Goal: Transaction & Acquisition: Book appointment/travel/reservation

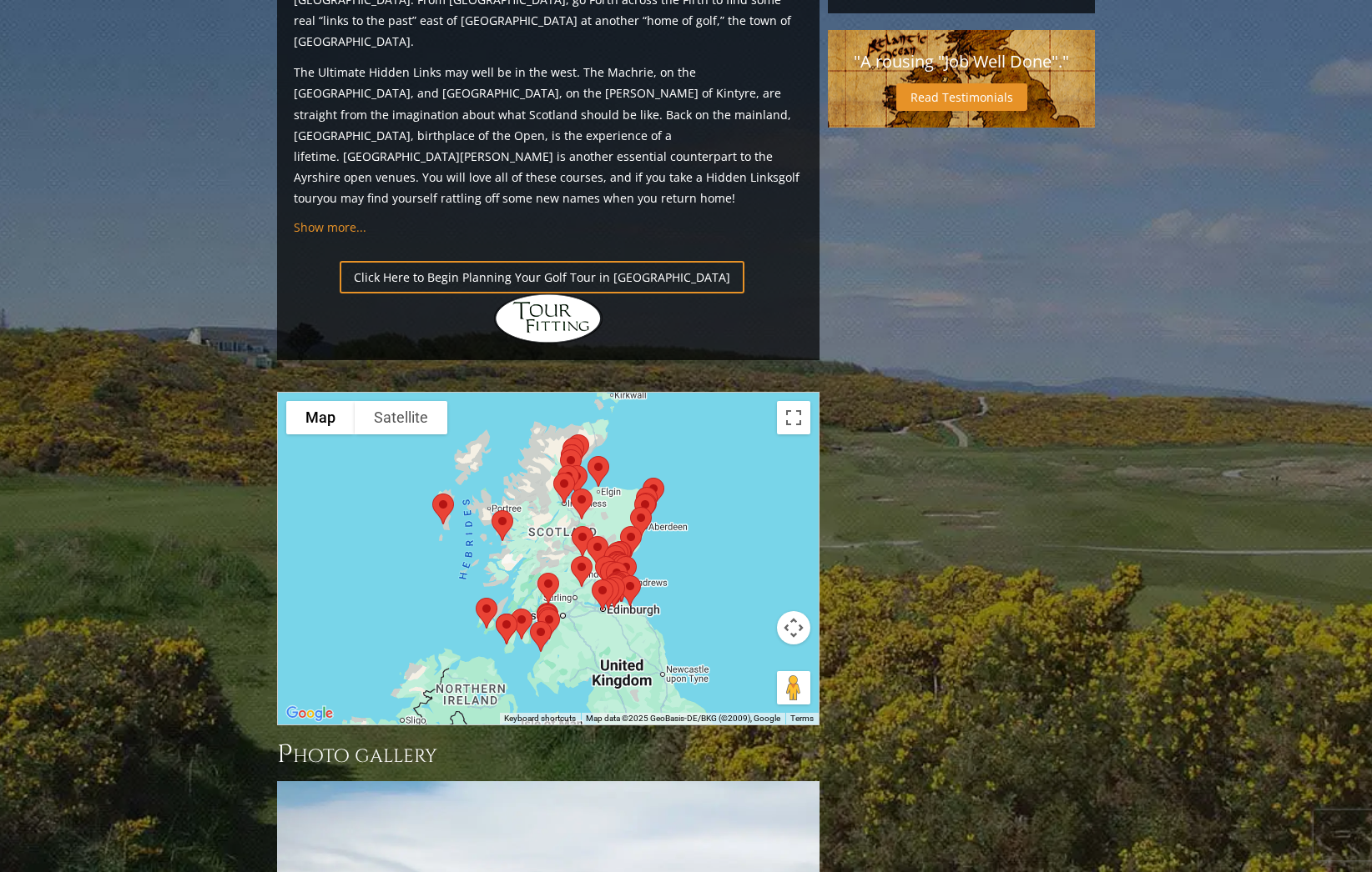
scroll to position [1709, 0]
click at [518, 606] on img at bounding box center [506, 628] width 35 height 44
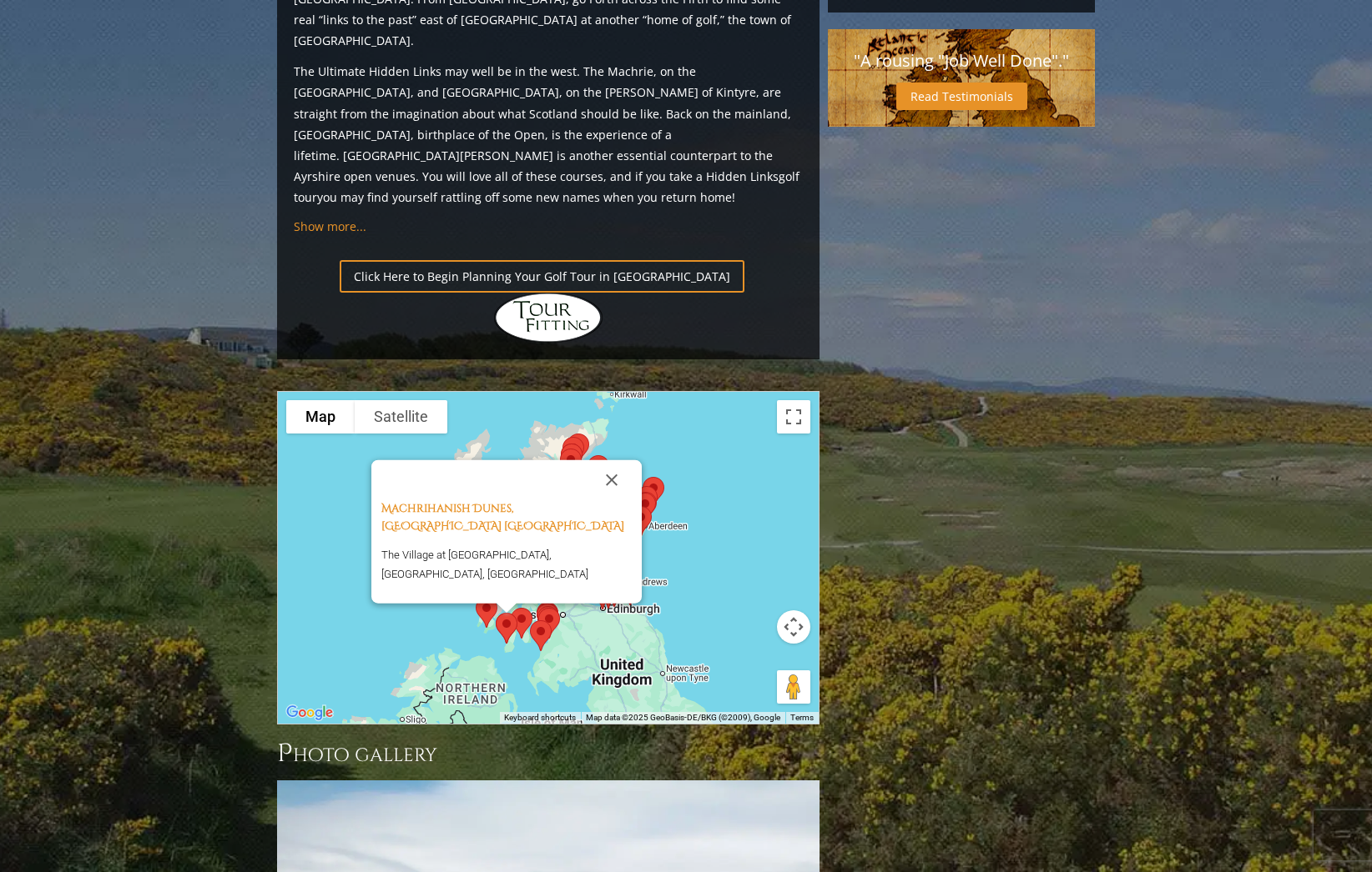
click at [537, 614] on img at bounding box center [540, 635] width 35 height 44
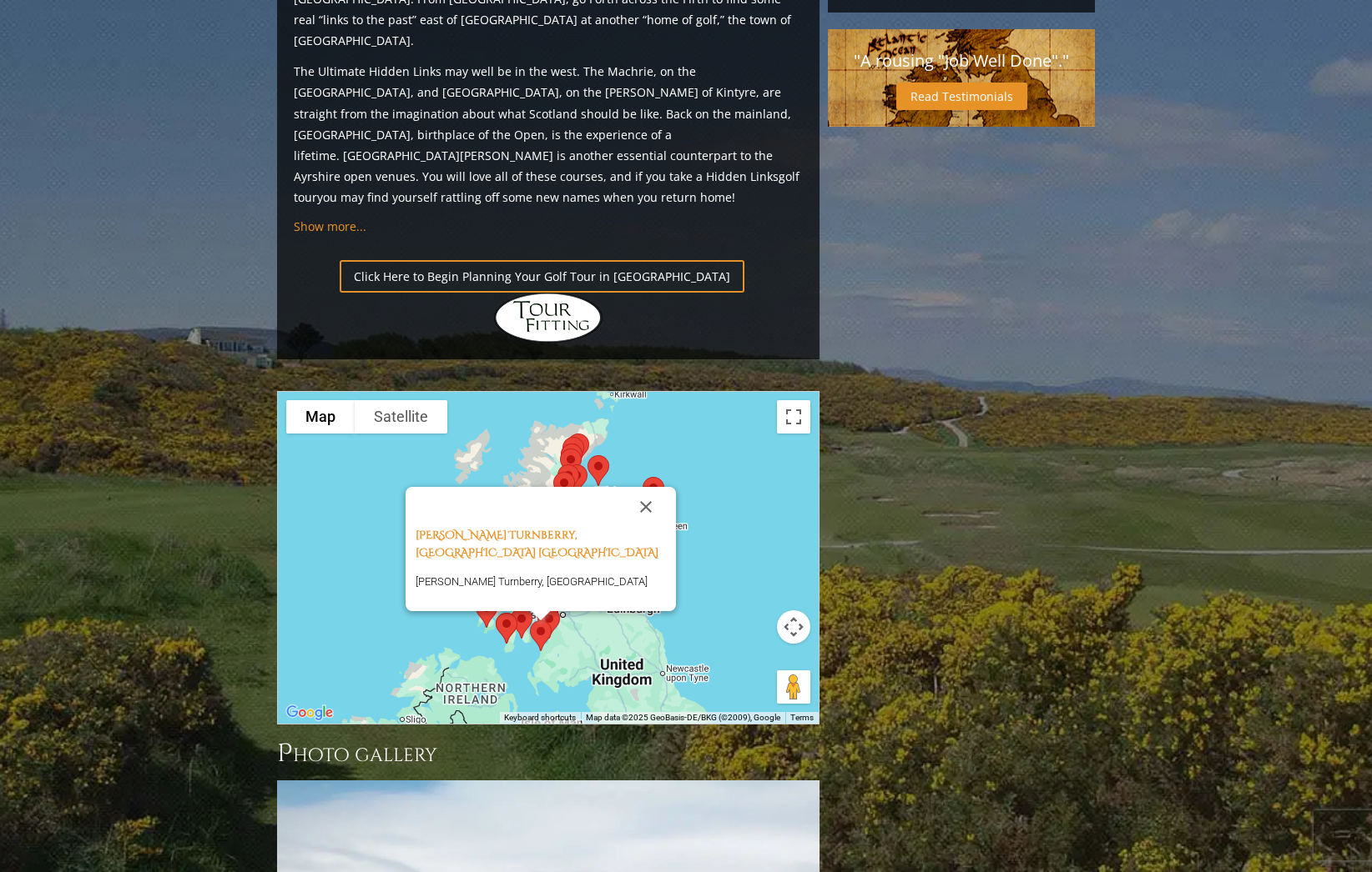
click at [713, 466] on div "[PERSON_NAME] Turnberry, Ayrshire [GEOGRAPHIC_DATA] [PERSON_NAME] Turnberry, [G…" at bounding box center [549, 558] width 541 height 332
click at [630, 487] on button "Close" at bounding box center [646, 507] width 40 height 40
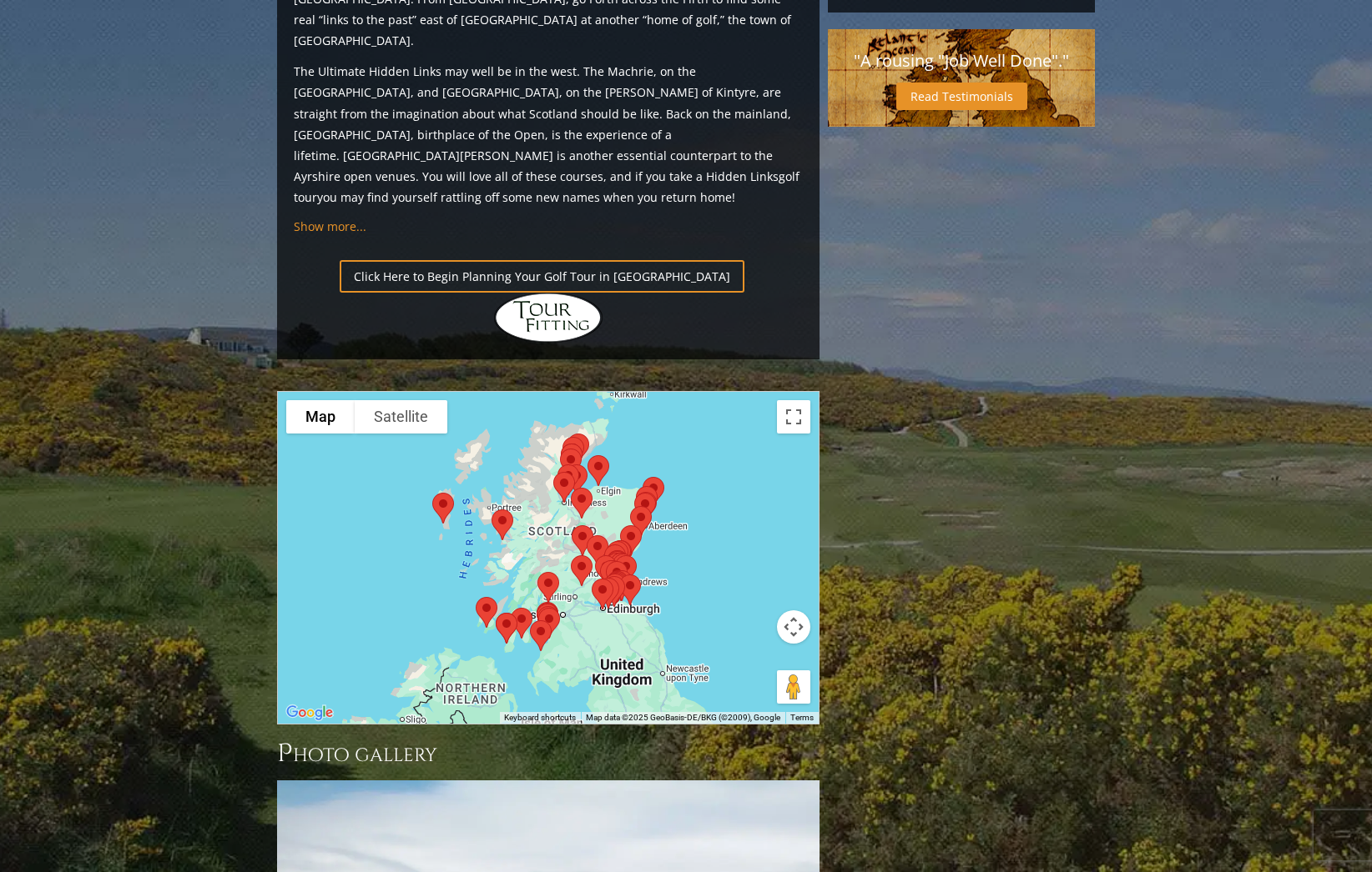
click at [701, 437] on div "To navigate, press the arrow keys." at bounding box center [549, 558] width 541 height 332
click at [798, 400] on button "Toggle fullscreen view" at bounding box center [793, 417] width 34 height 34
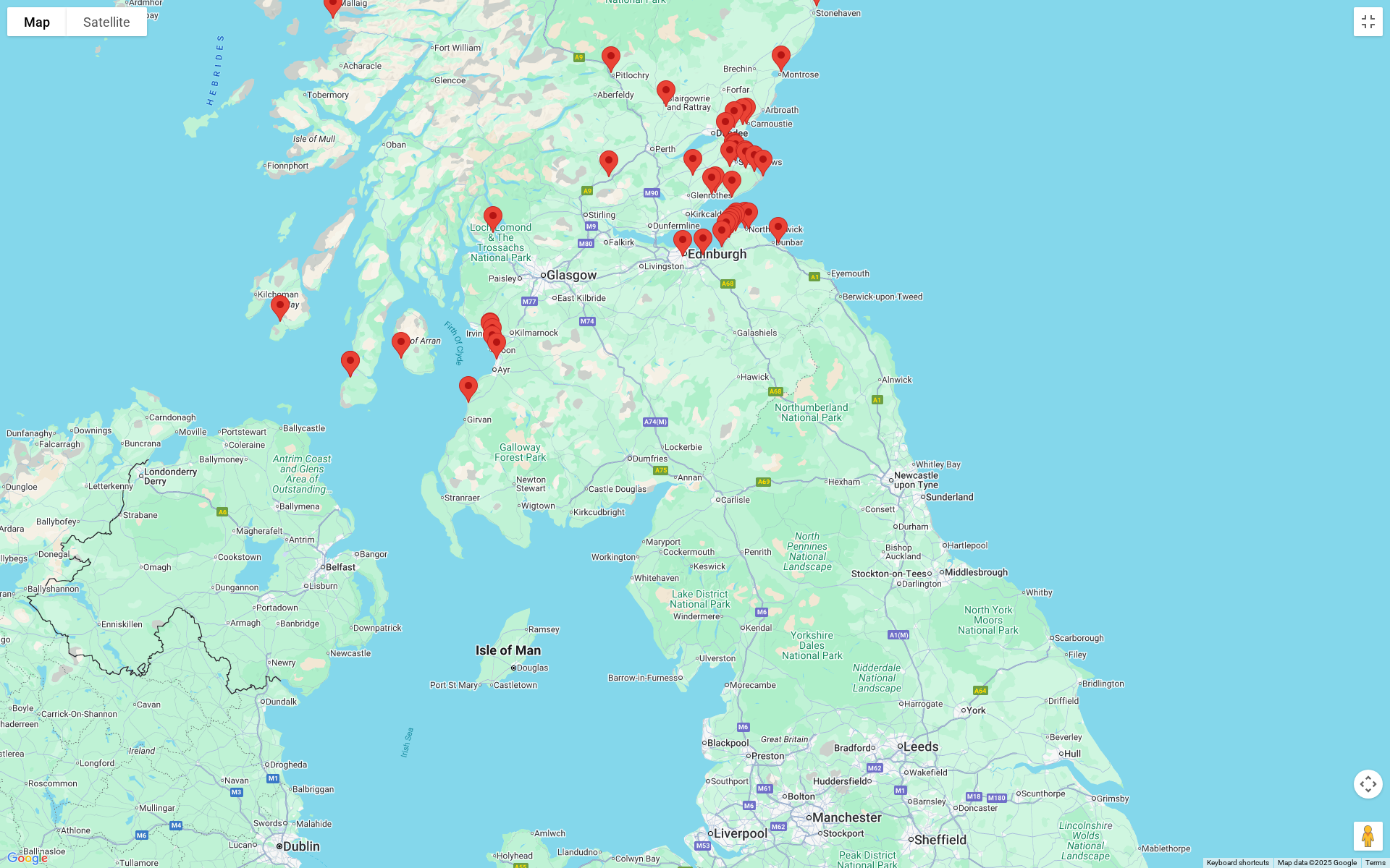
click at [495, 220] on img at bounding box center [492, 219] width 31 height 38
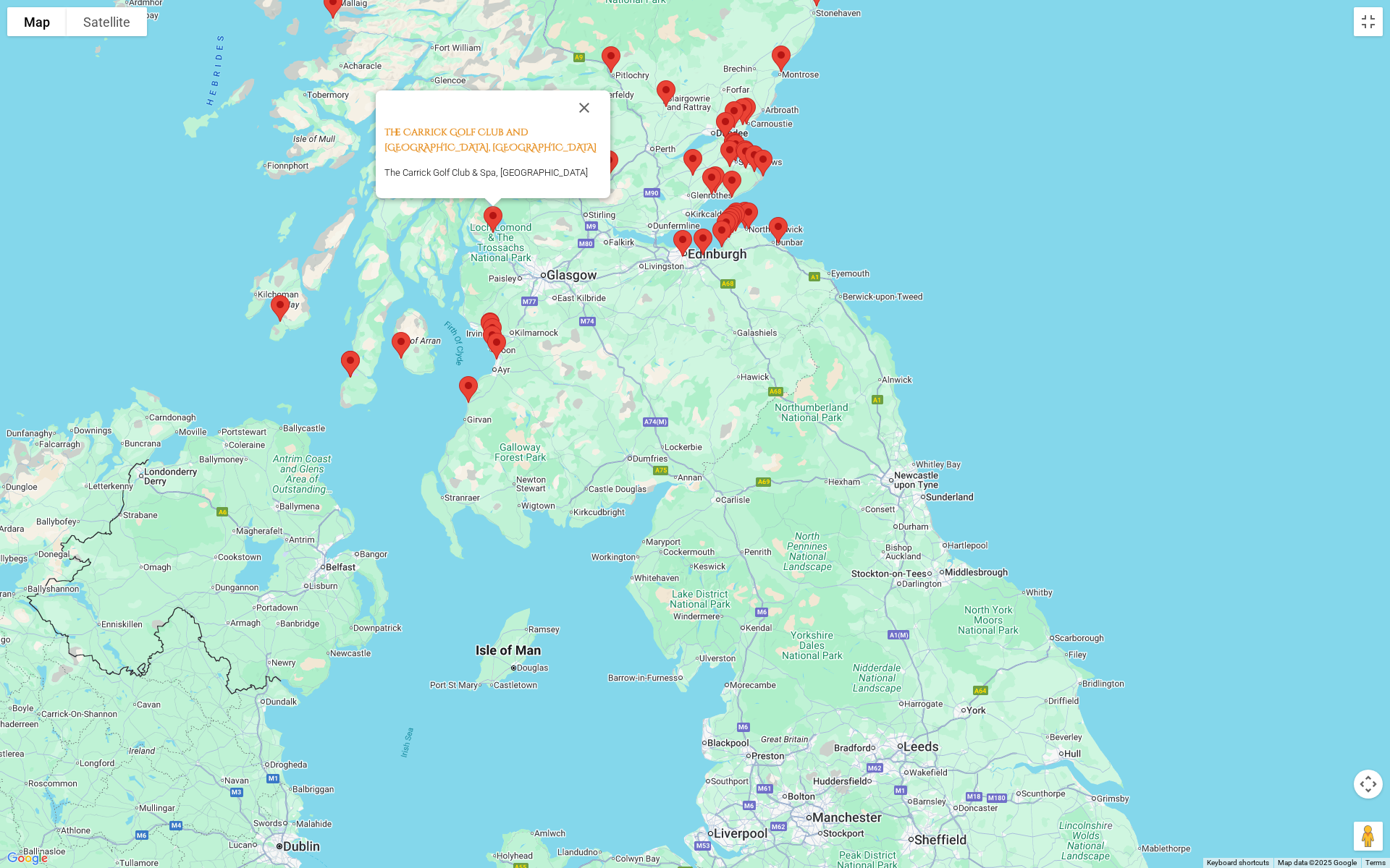
click at [545, 255] on div "The Carrick Golf Club and Spa, [GEOGRAPHIC_DATA] The Carrick Golf Club & Spa, […" at bounding box center [695, 434] width 1390 height 868
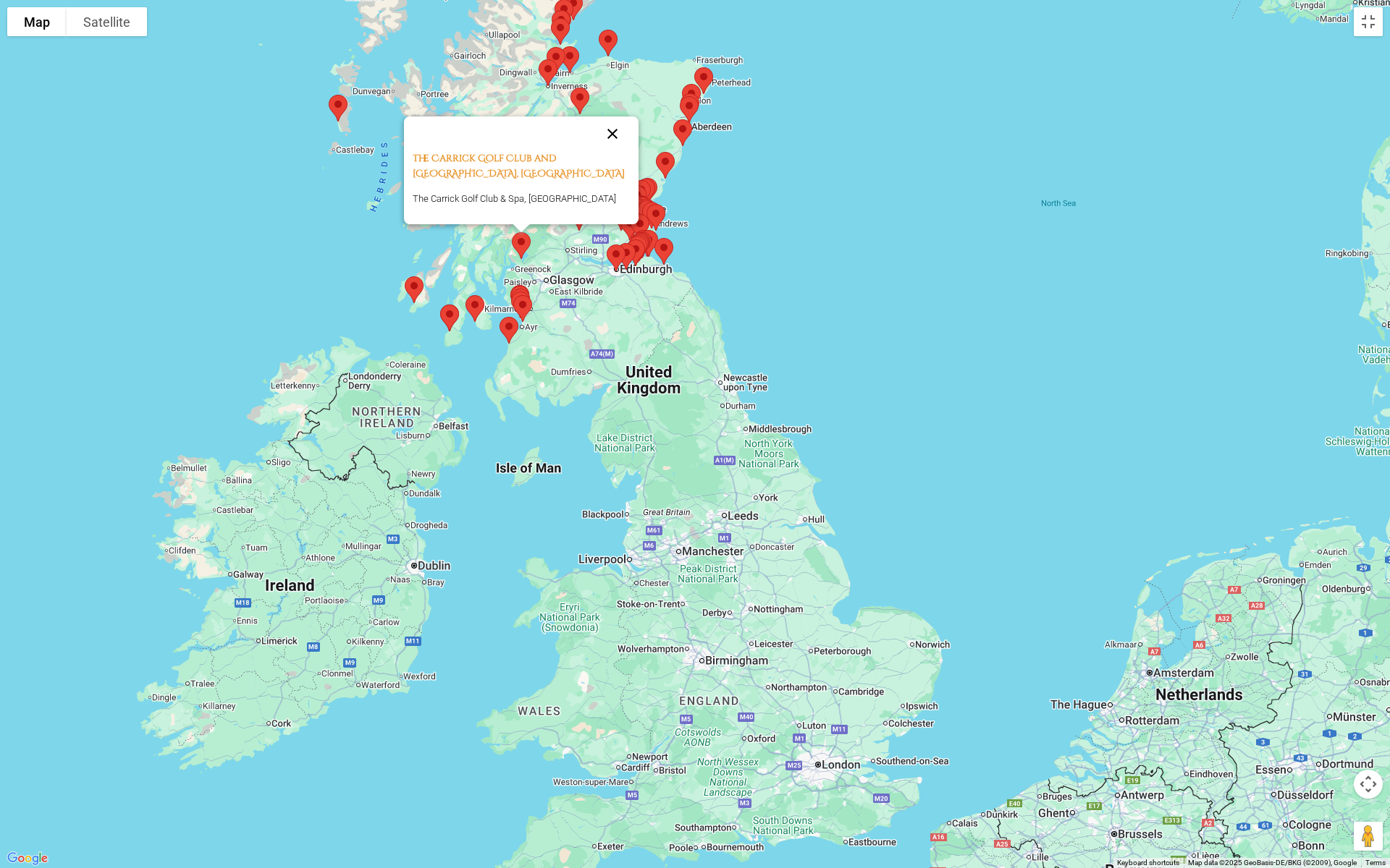
click at [616, 128] on button "Close" at bounding box center [612, 134] width 34 height 34
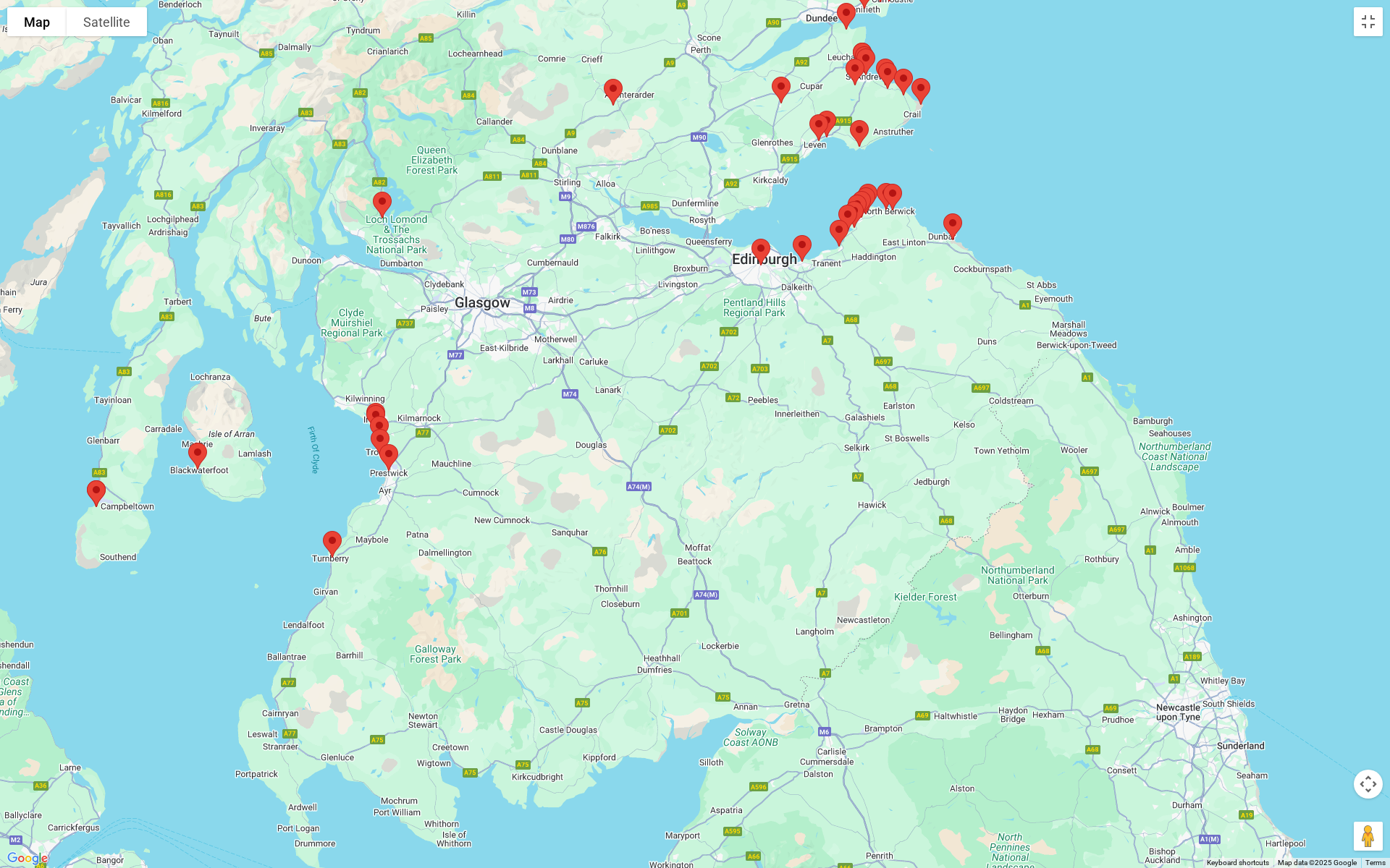
click at [198, 460] on img at bounding box center [197, 456] width 31 height 38
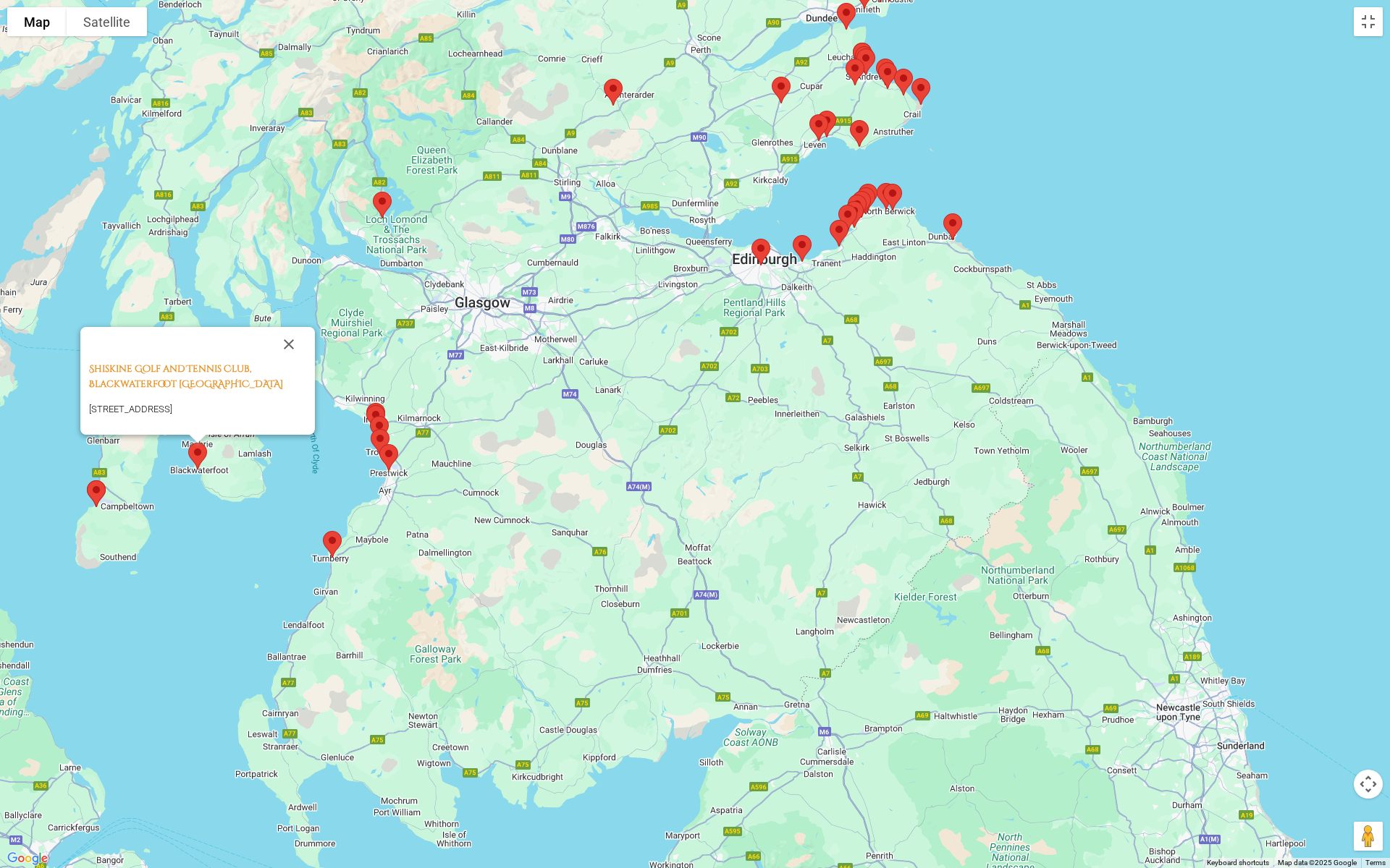
click at [100, 492] on img at bounding box center [96, 493] width 31 height 38
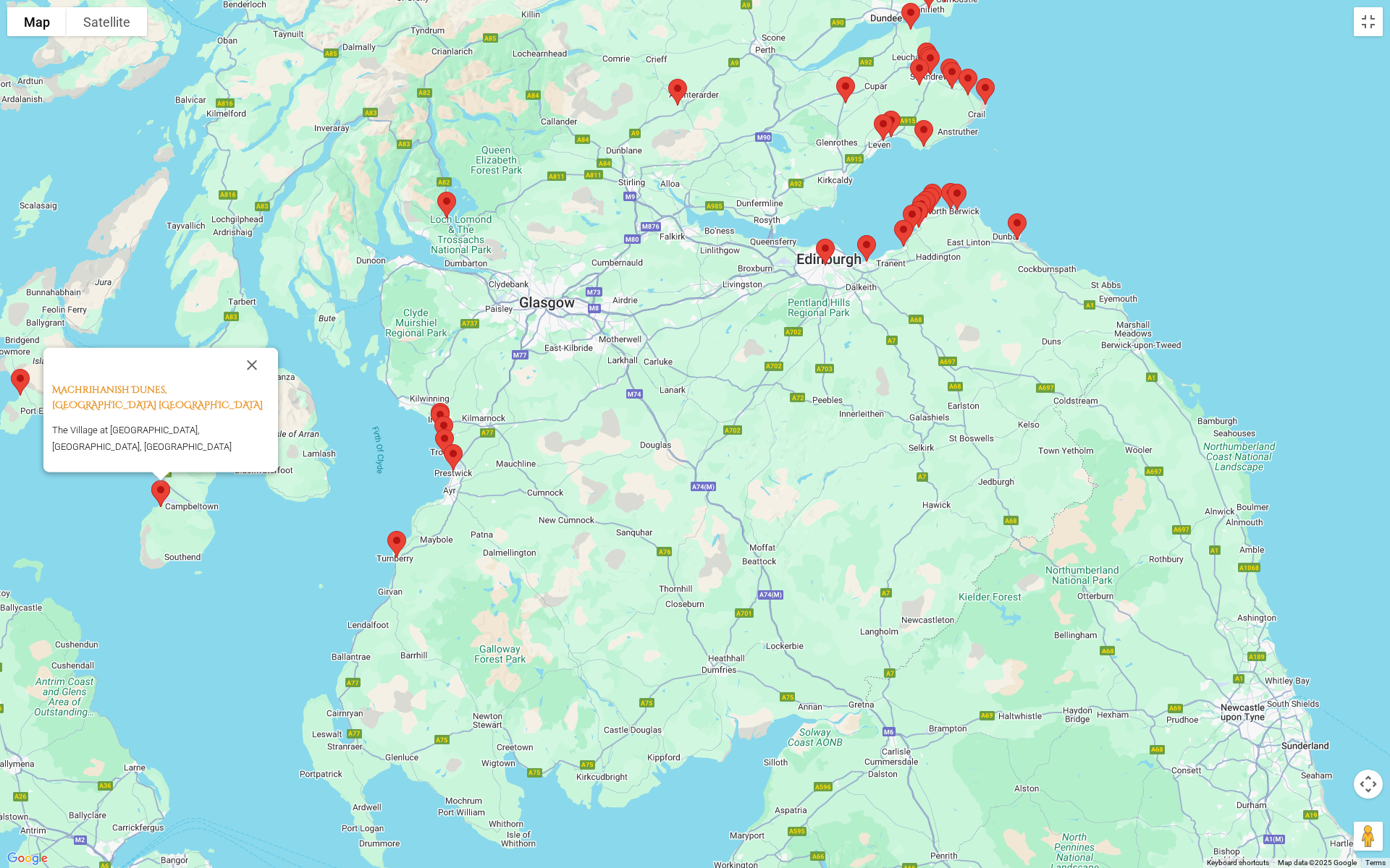
click at [399, 537] on img at bounding box center [397, 544] width 31 height 38
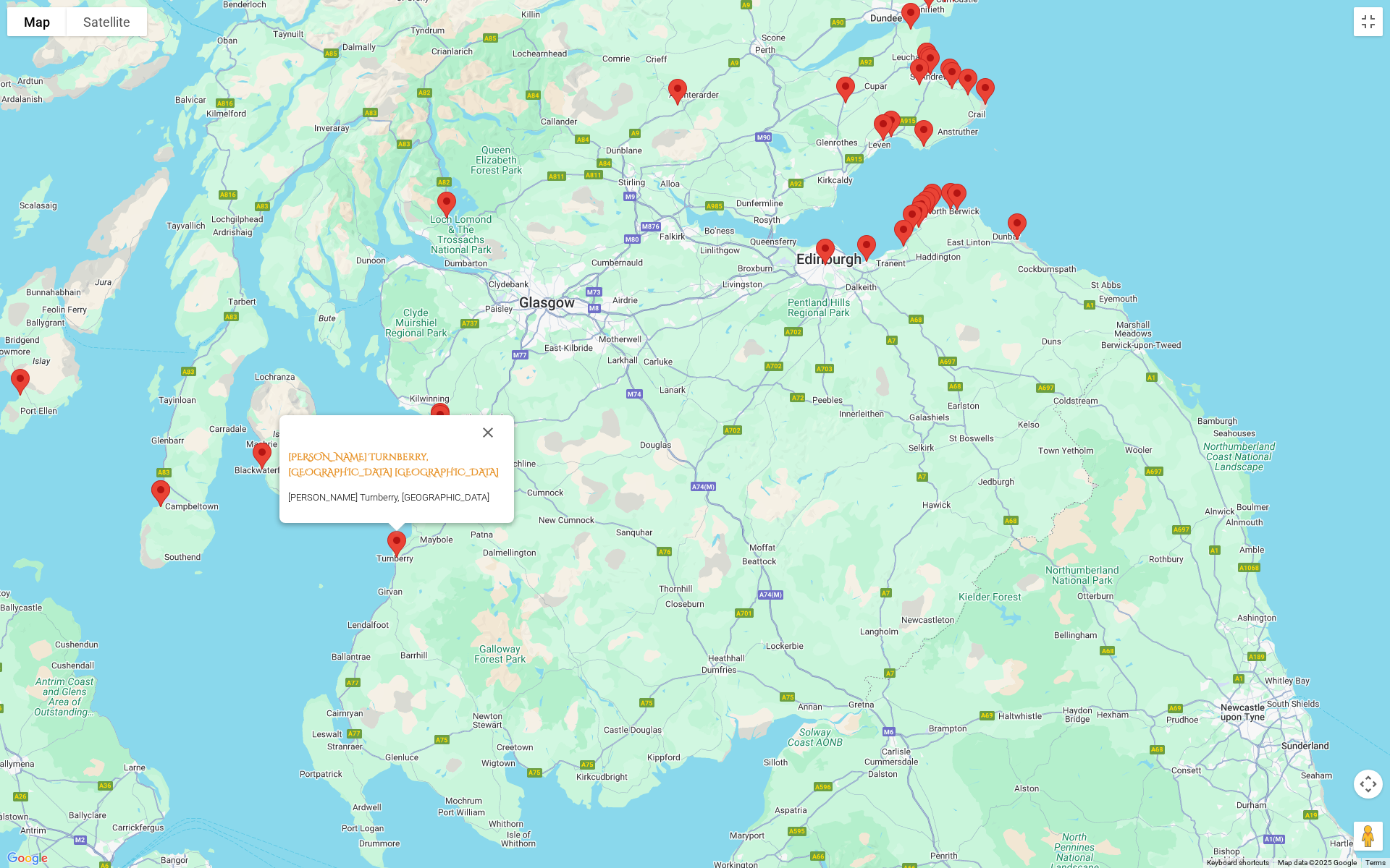
click at [510, 379] on div "[PERSON_NAME] Turnberry, Ayrshire [GEOGRAPHIC_DATA] [PERSON_NAME] Turnberry, [G…" at bounding box center [695, 434] width 1390 height 868
click at [449, 200] on img at bounding box center [446, 205] width 31 height 38
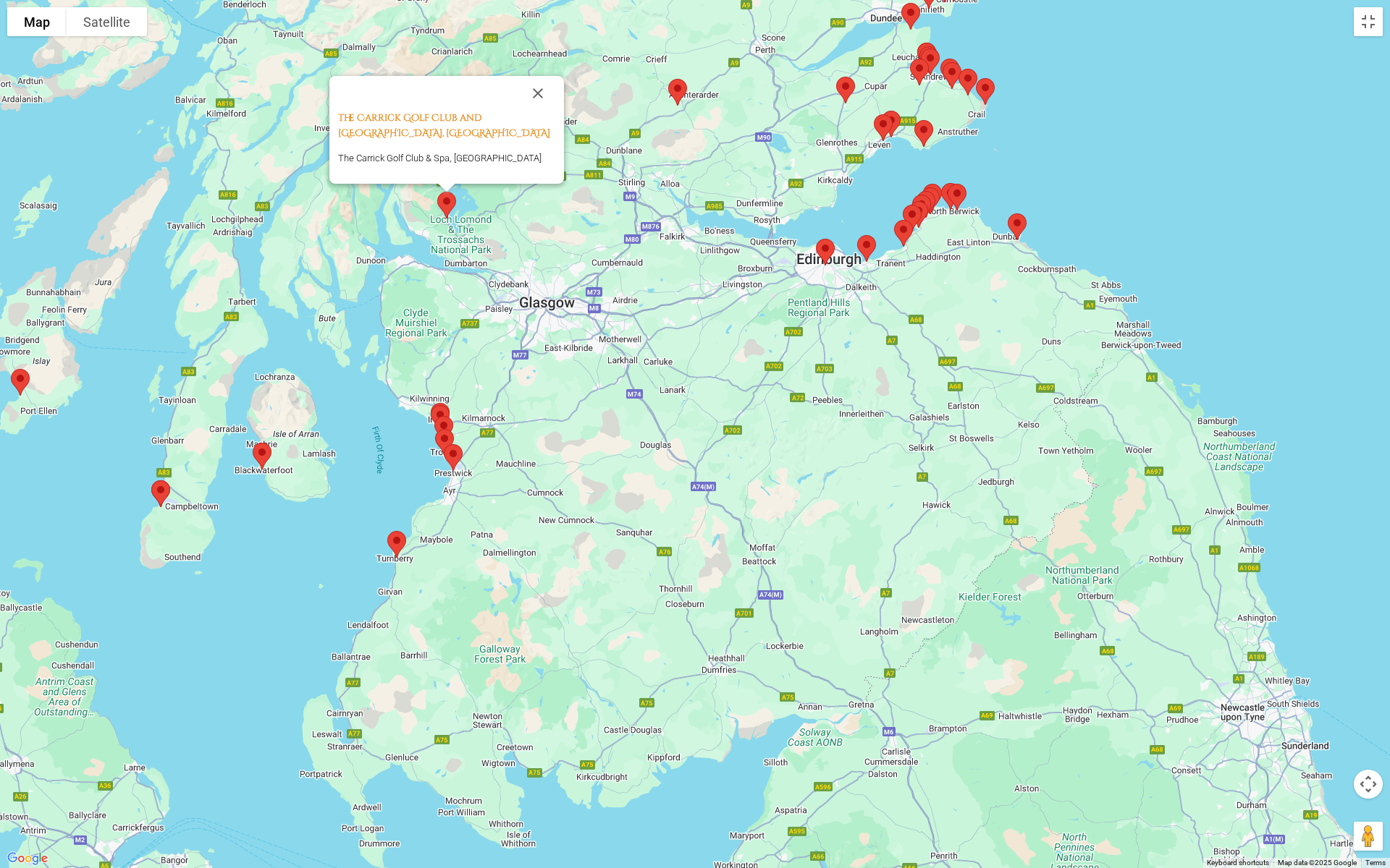
click at [439, 413] on img at bounding box center [443, 429] width 31 height 38
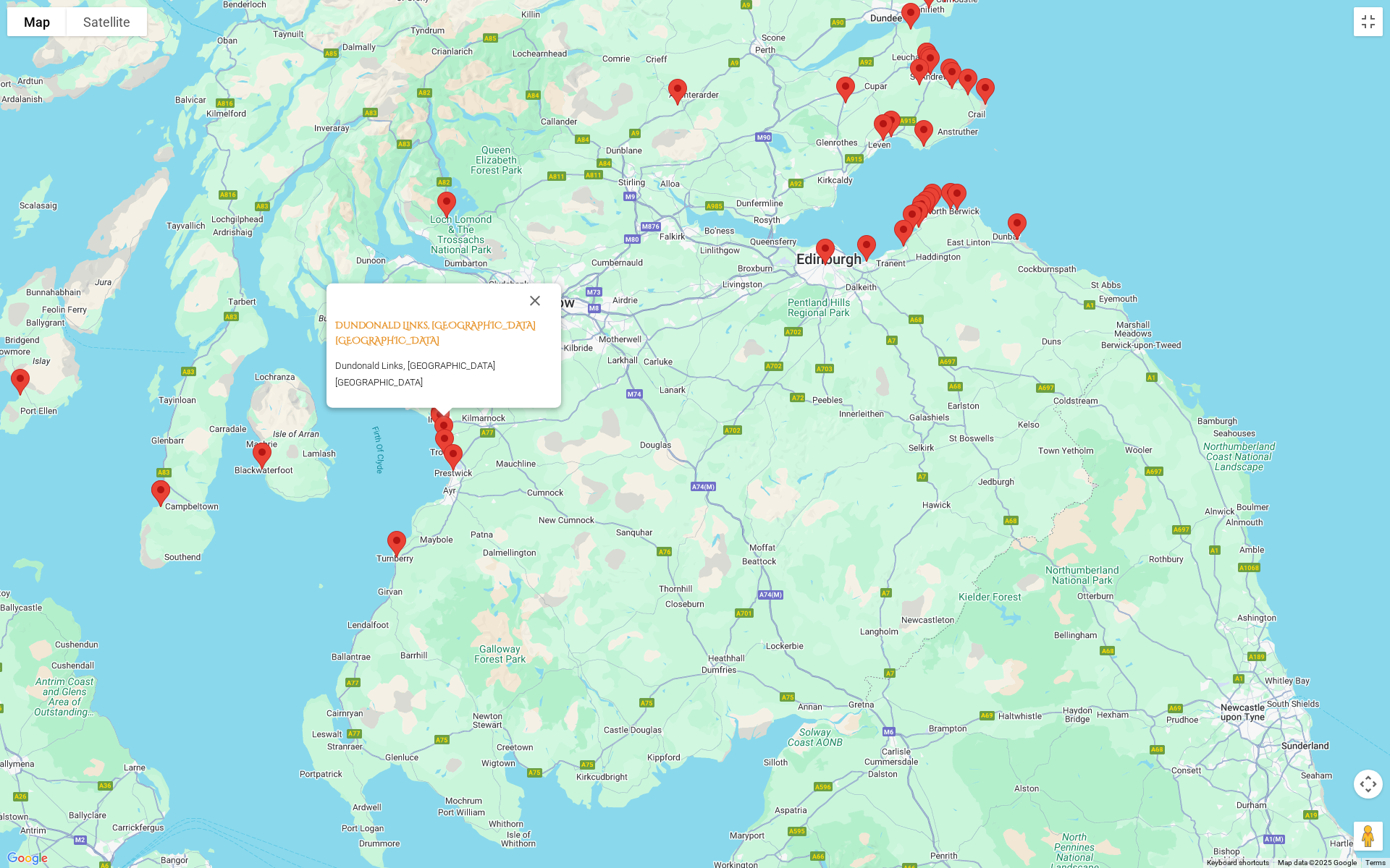
click at [442, 424] on img at bounding box center [444, 442] width 31 height 38
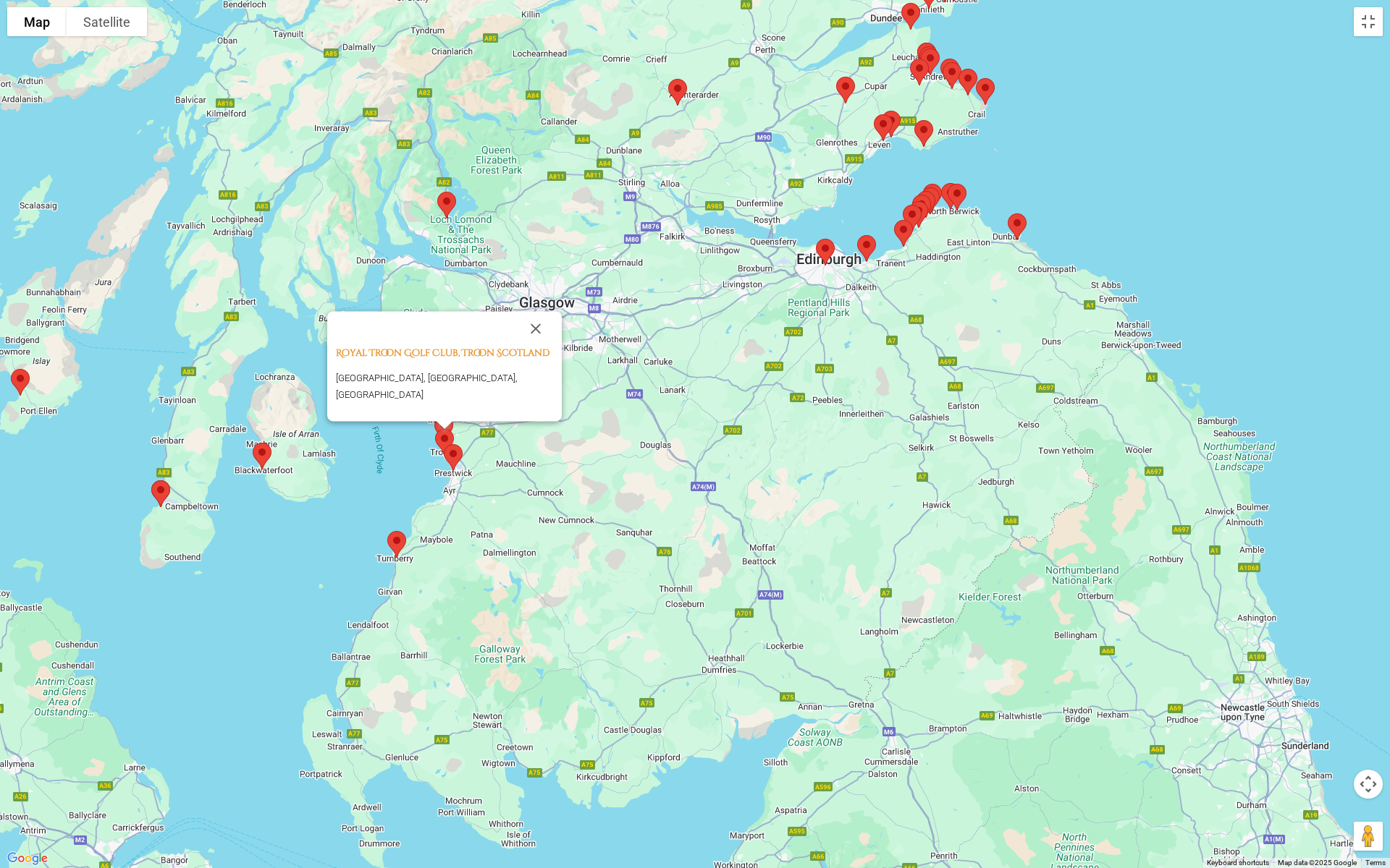
click at [444, 437] on img at bounding box center [444, 442] width 31 height 38
click at [452, 452] on img at bounding box center [453, 457] width 31 height 38
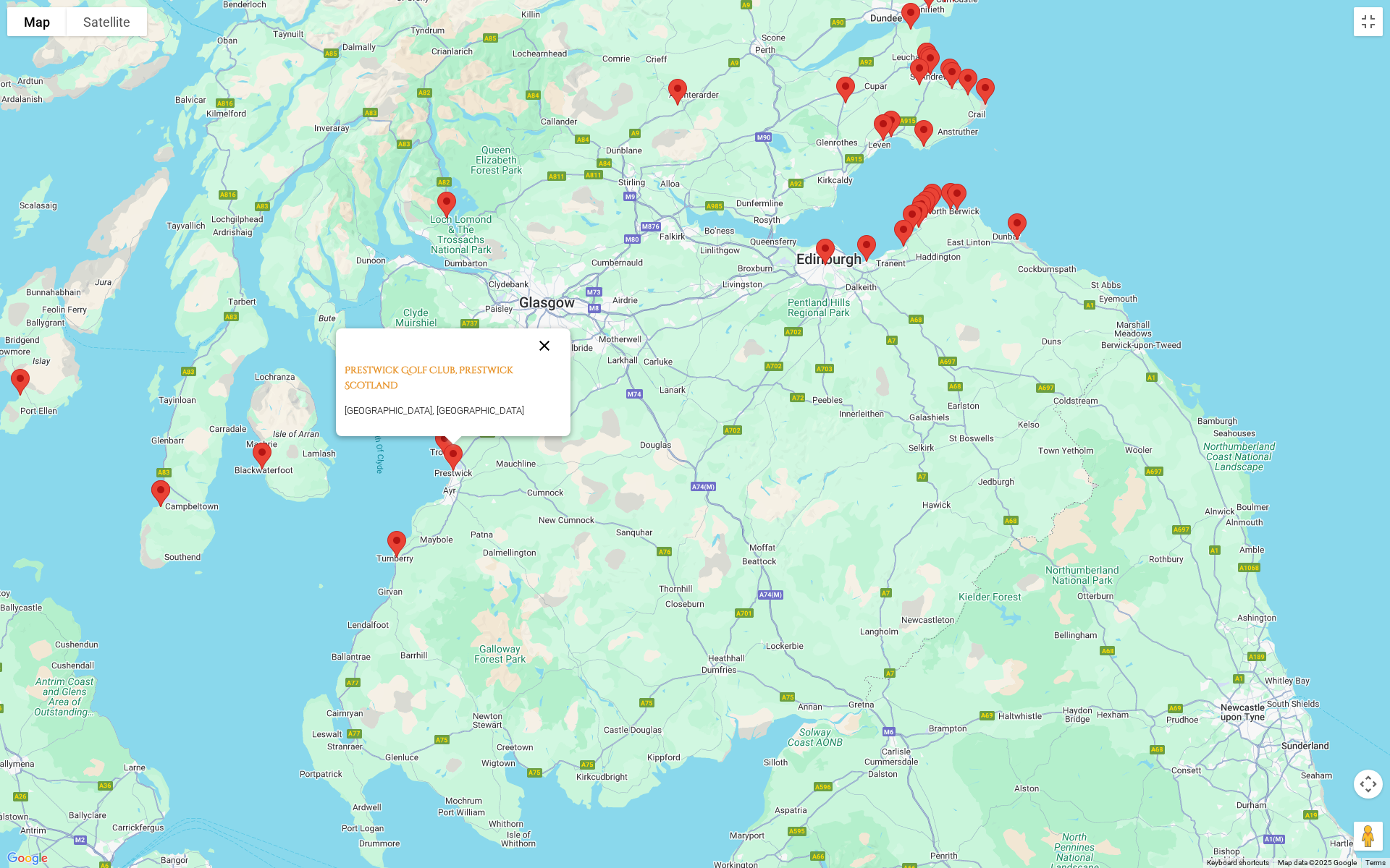
click at [540, 331] on button "Close" at bounding box center [544, 346] width 34 height 34
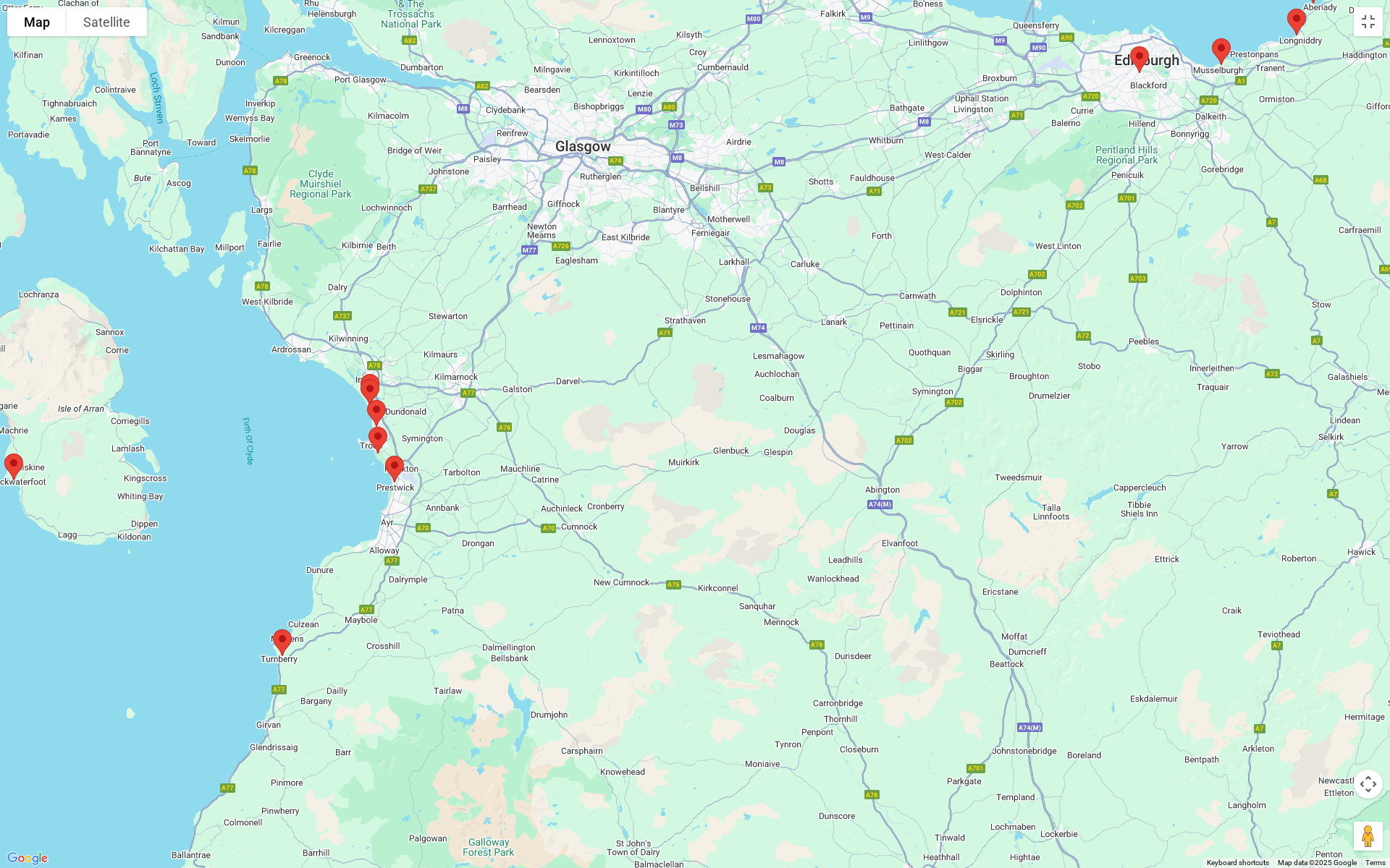
click at [377, 442] on img at bounding box center [377, 440] width 31 height 38
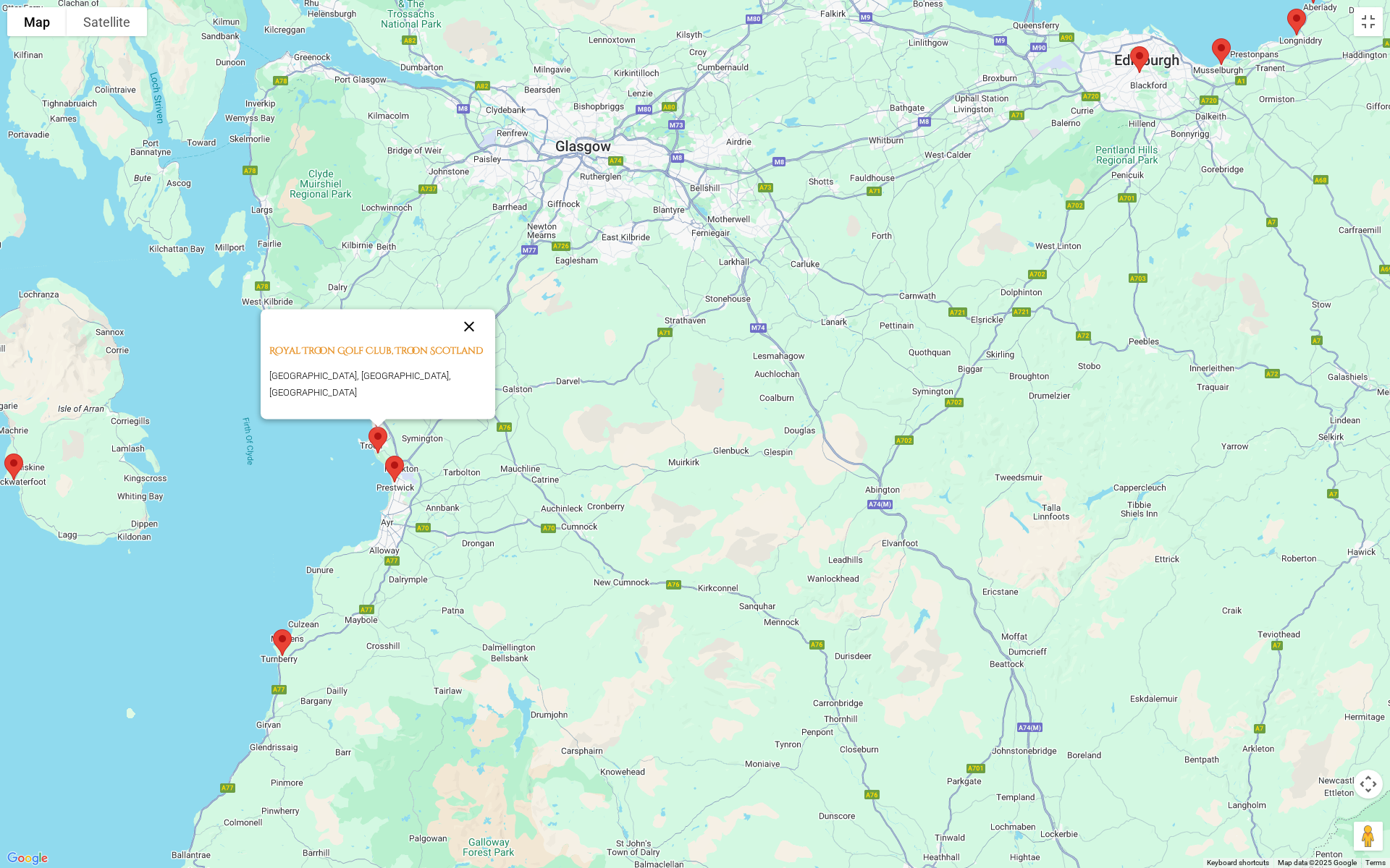
click at [471, 332] on button "Close" at bounding box center [469, 326] width 34 height 34
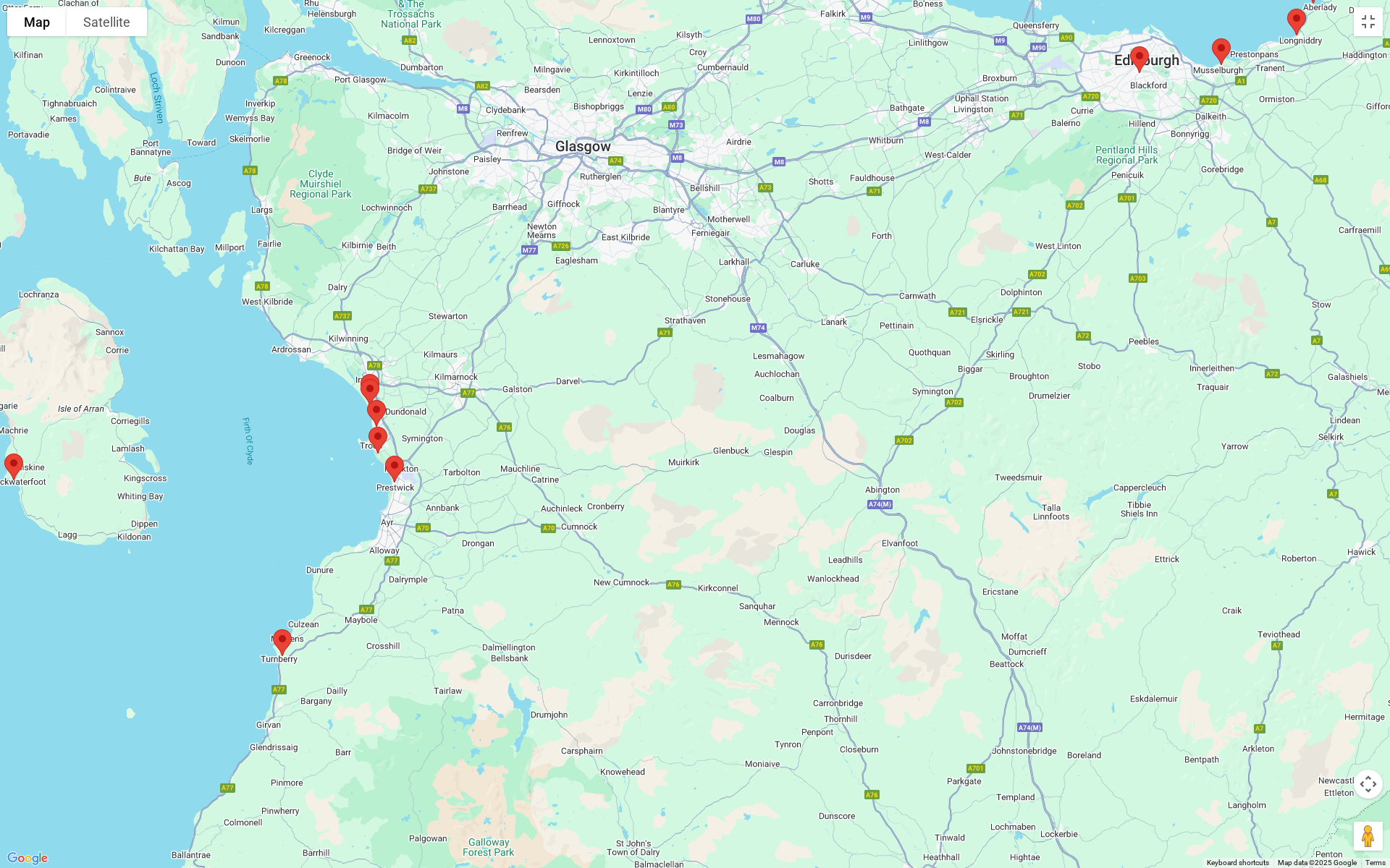
click at [384, 415] on img at bounding box center [376, 413] width 31 height 38
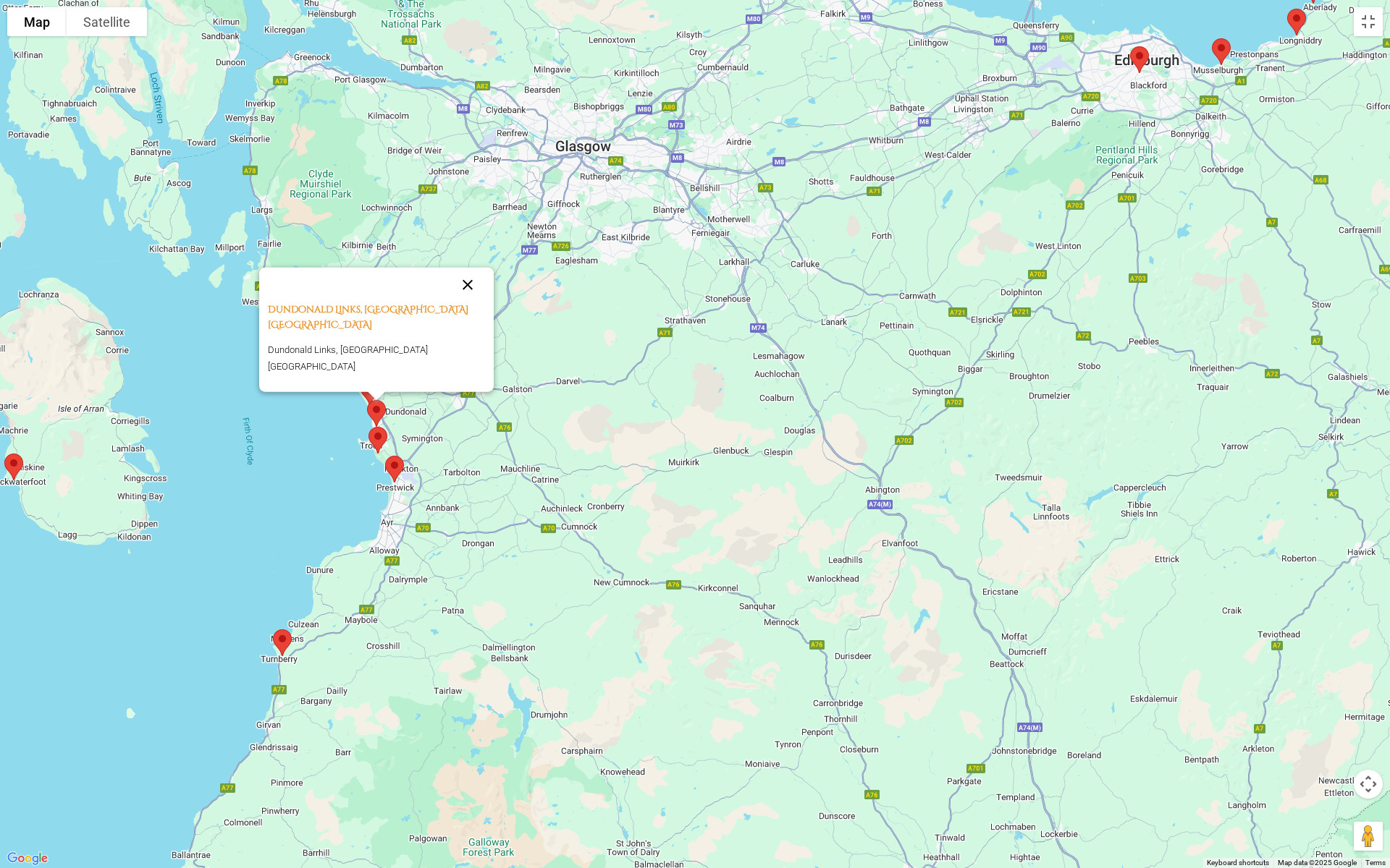
click at [453, 303] on button "Close" at bounding box center [468, 285] width 34 height 34
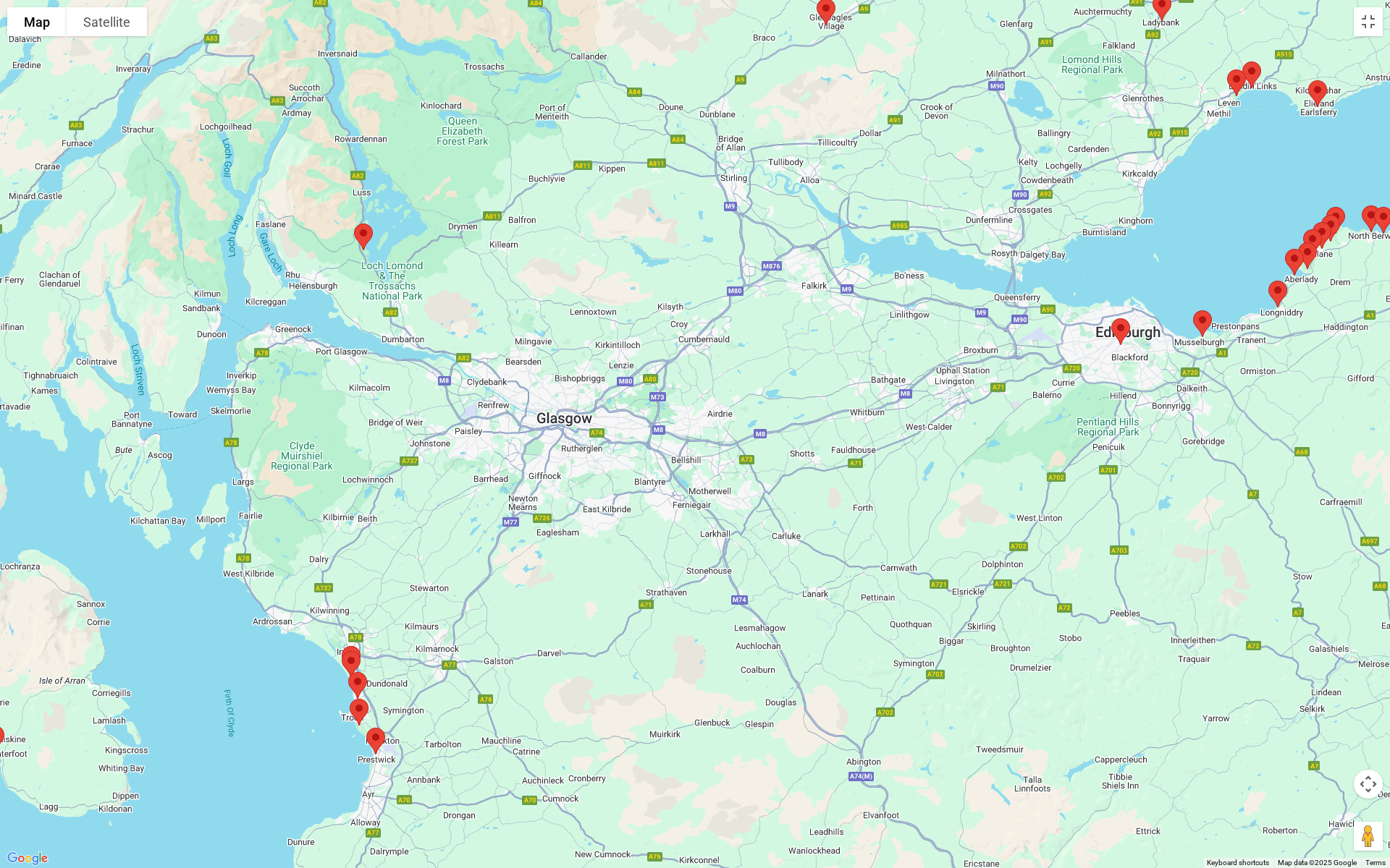
drag, startPoint x: 618, startPoint y: 248, endPoint x: 599, endPoint y: 522, distance: 274.7
click at [599, 522] on div at bounding box center [695, 434] width 1390 height 868
click at [829, 10] on img at bounding box center [826, 11] width 31 height 38
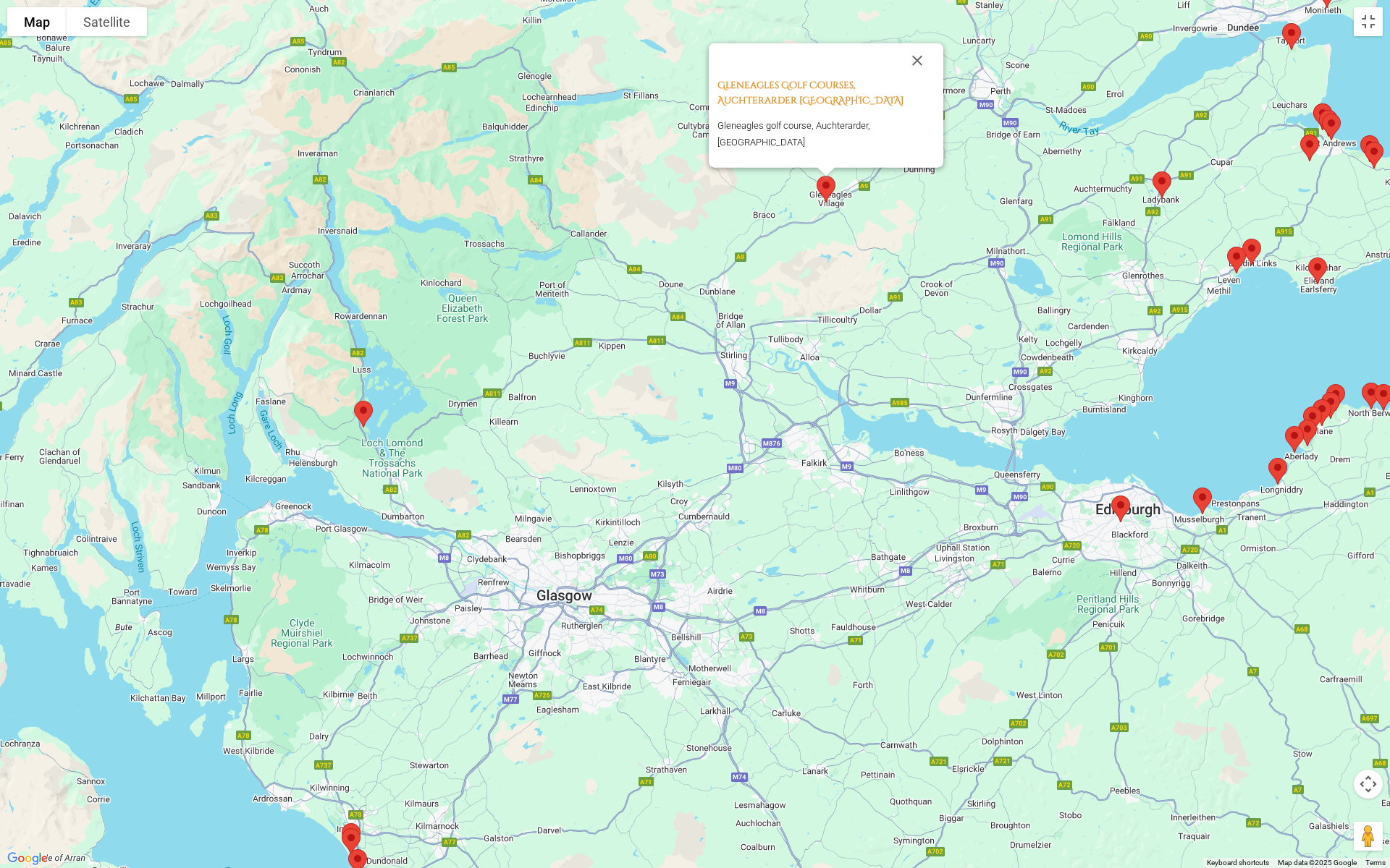
click at [1190, 266] on img at bounding box center [1318, 270] width 31 height 38
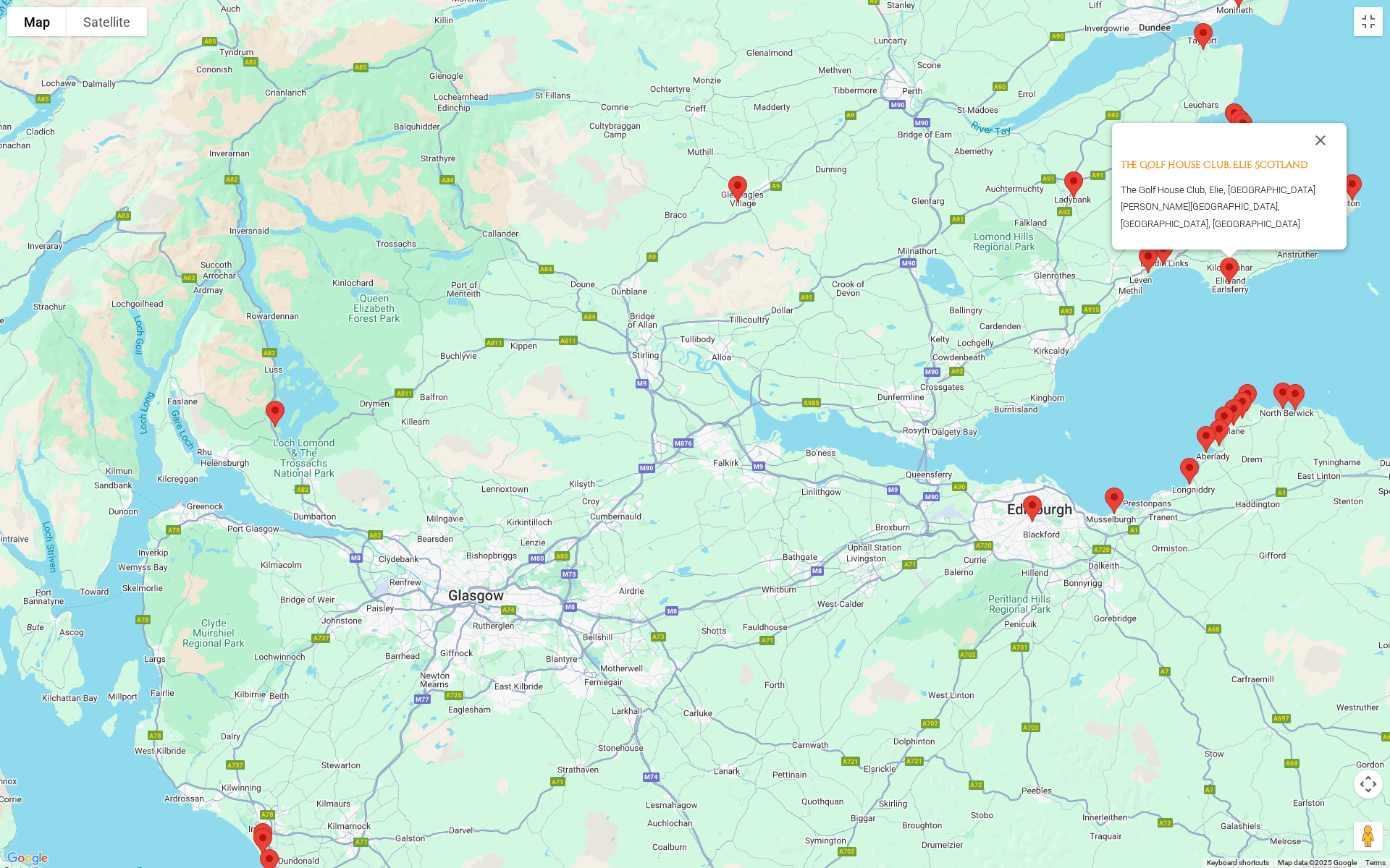
click at [1146, 262] on img at bounding box center [1148, 260] width 31 height 38
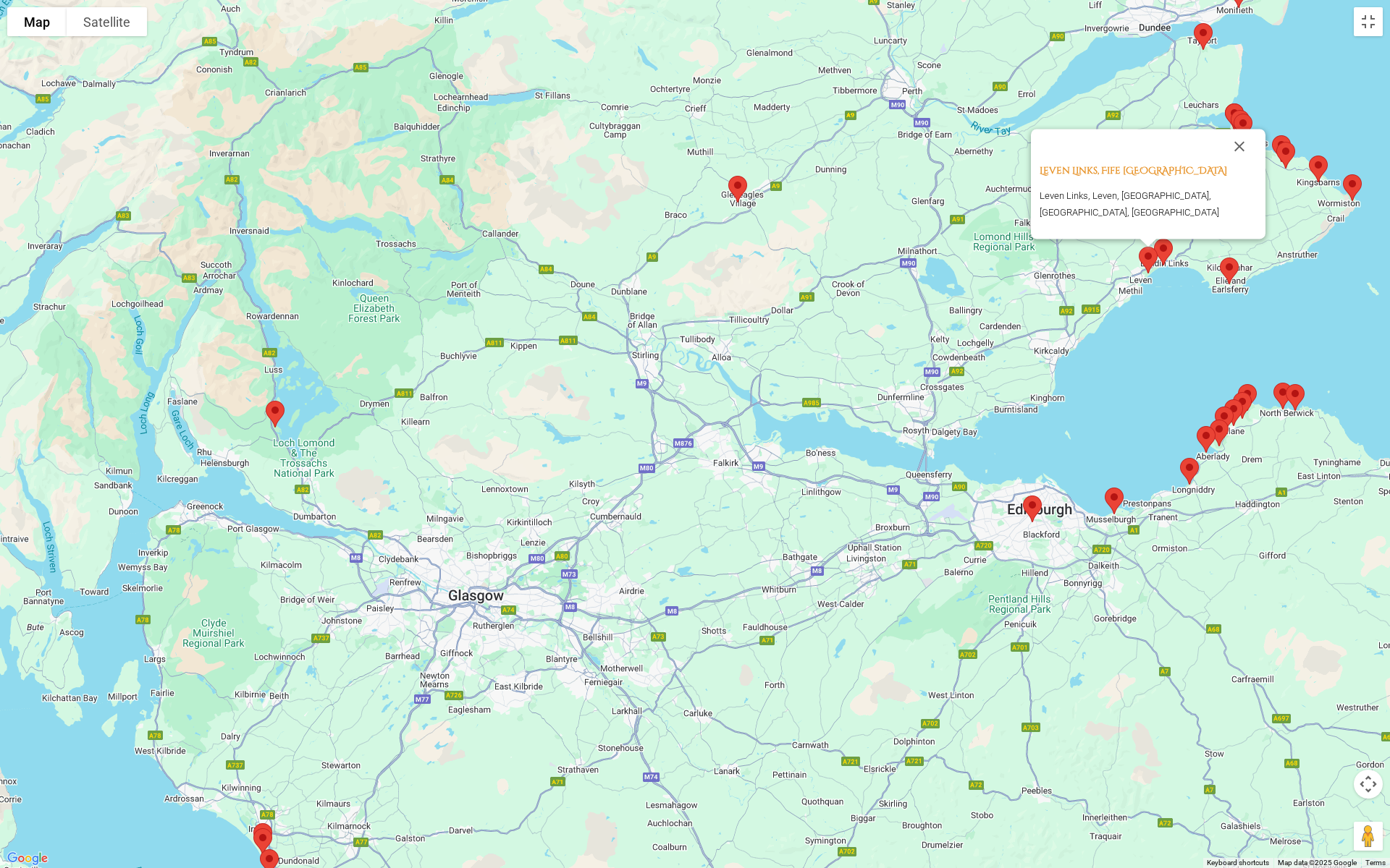
click at [1165, 248] on img at bounding box center [1163, 252] width 31 height 38
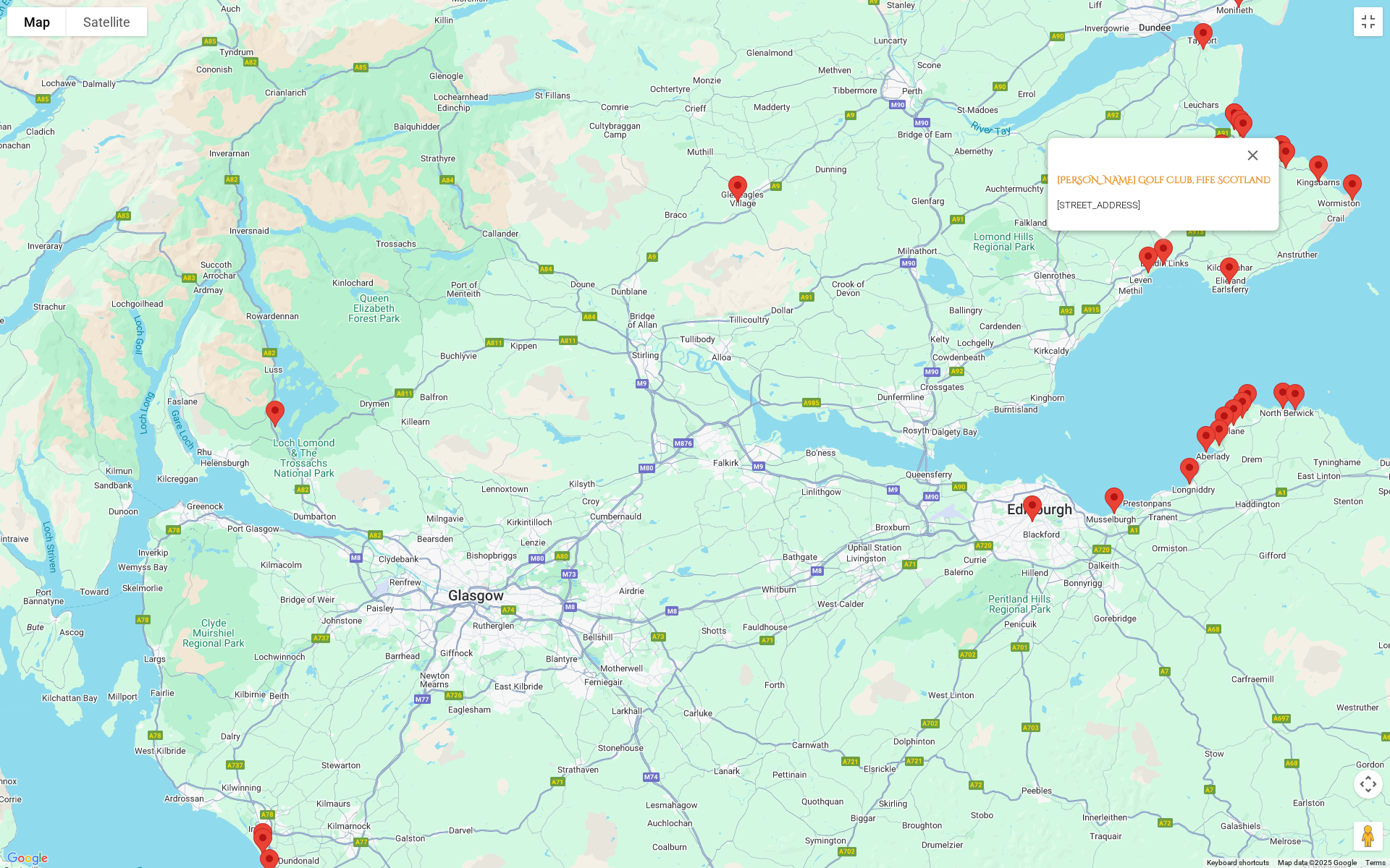
click at [1190, 390] on img at bounding box center [1295, 397] width 31 height 38
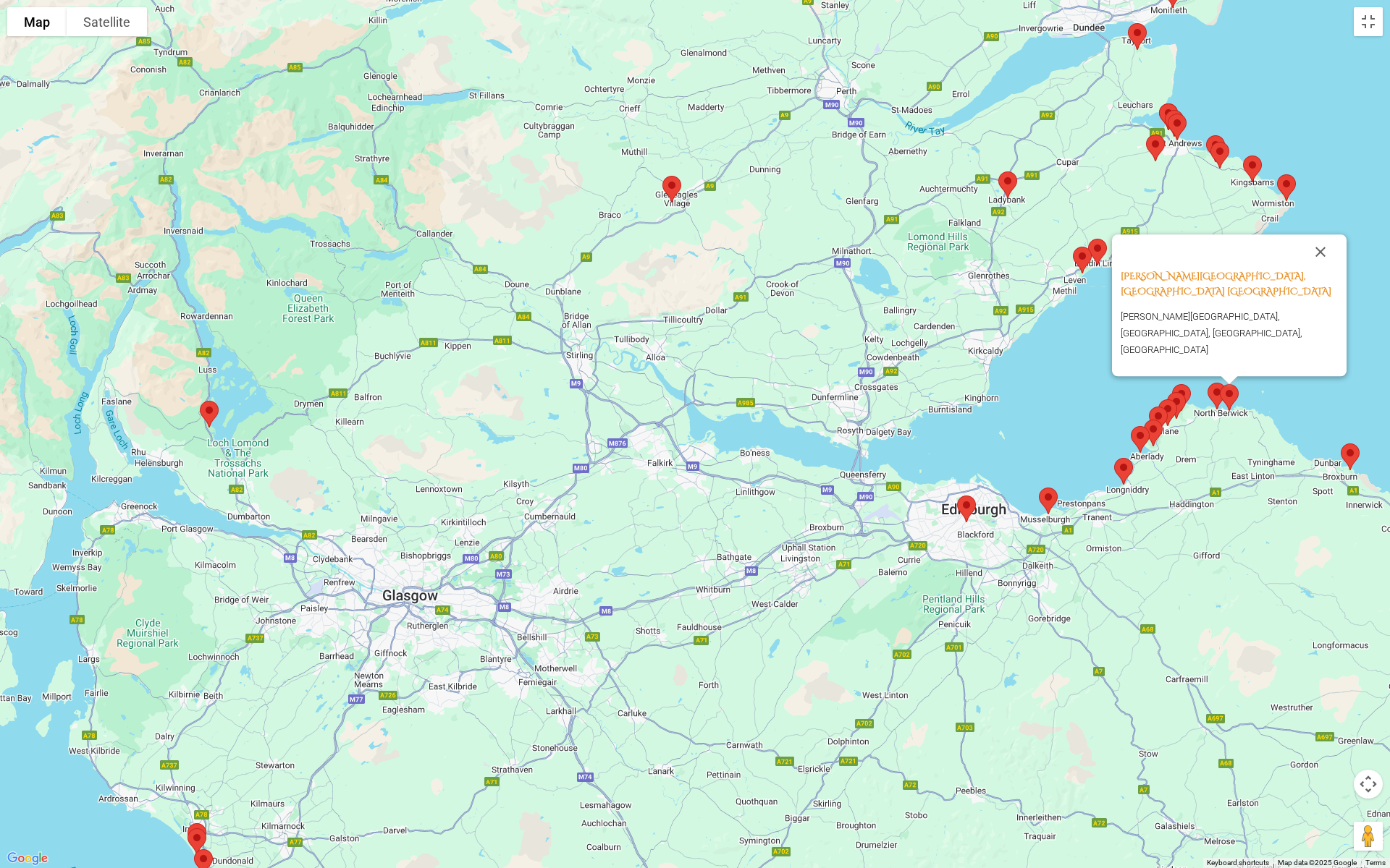
click at [1190, 455] on img at bounding box center [1350, 456] width 31 height 38
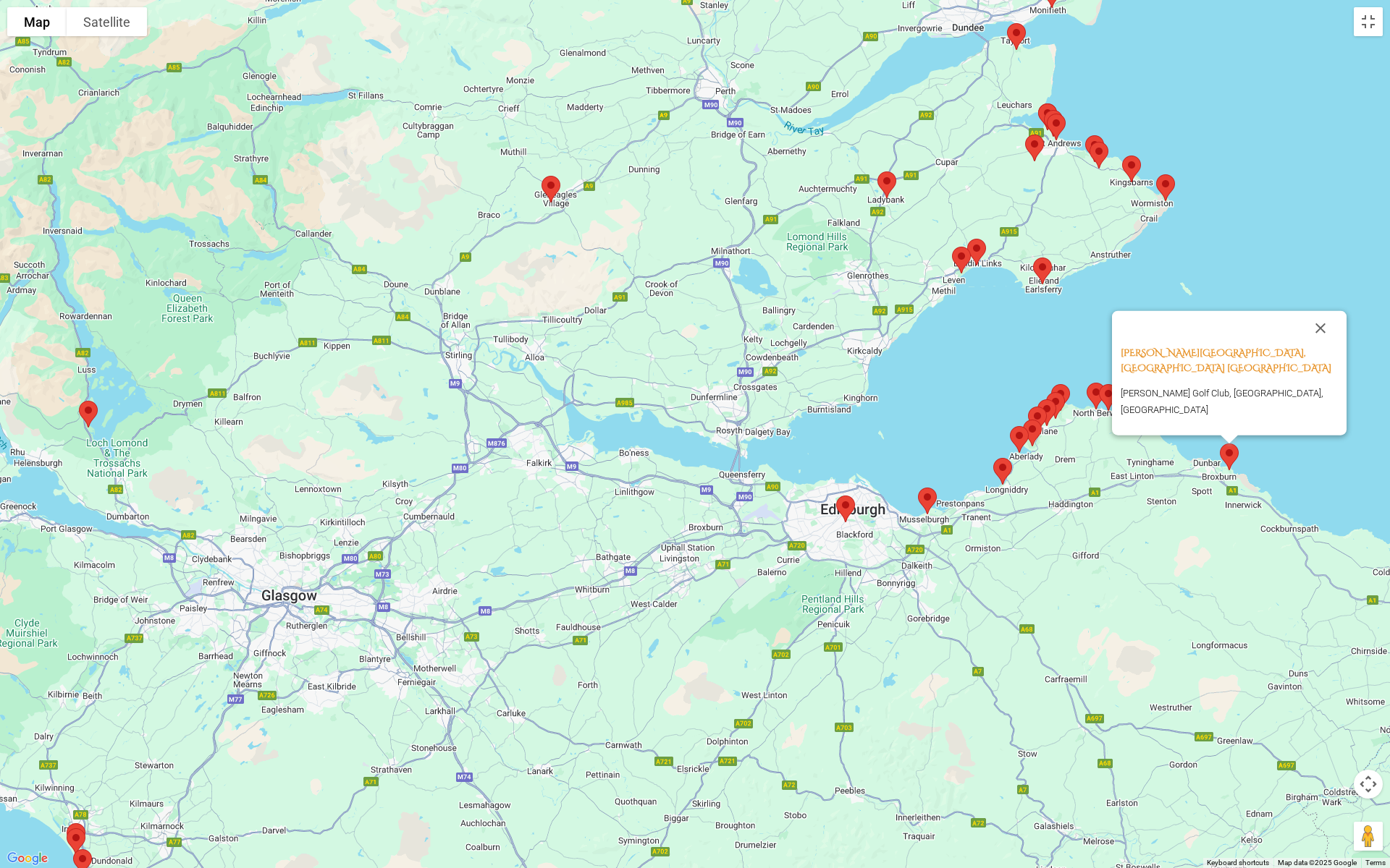
click at [1042, 404] on img at bounding box center [1037, 420] width 31 height 38
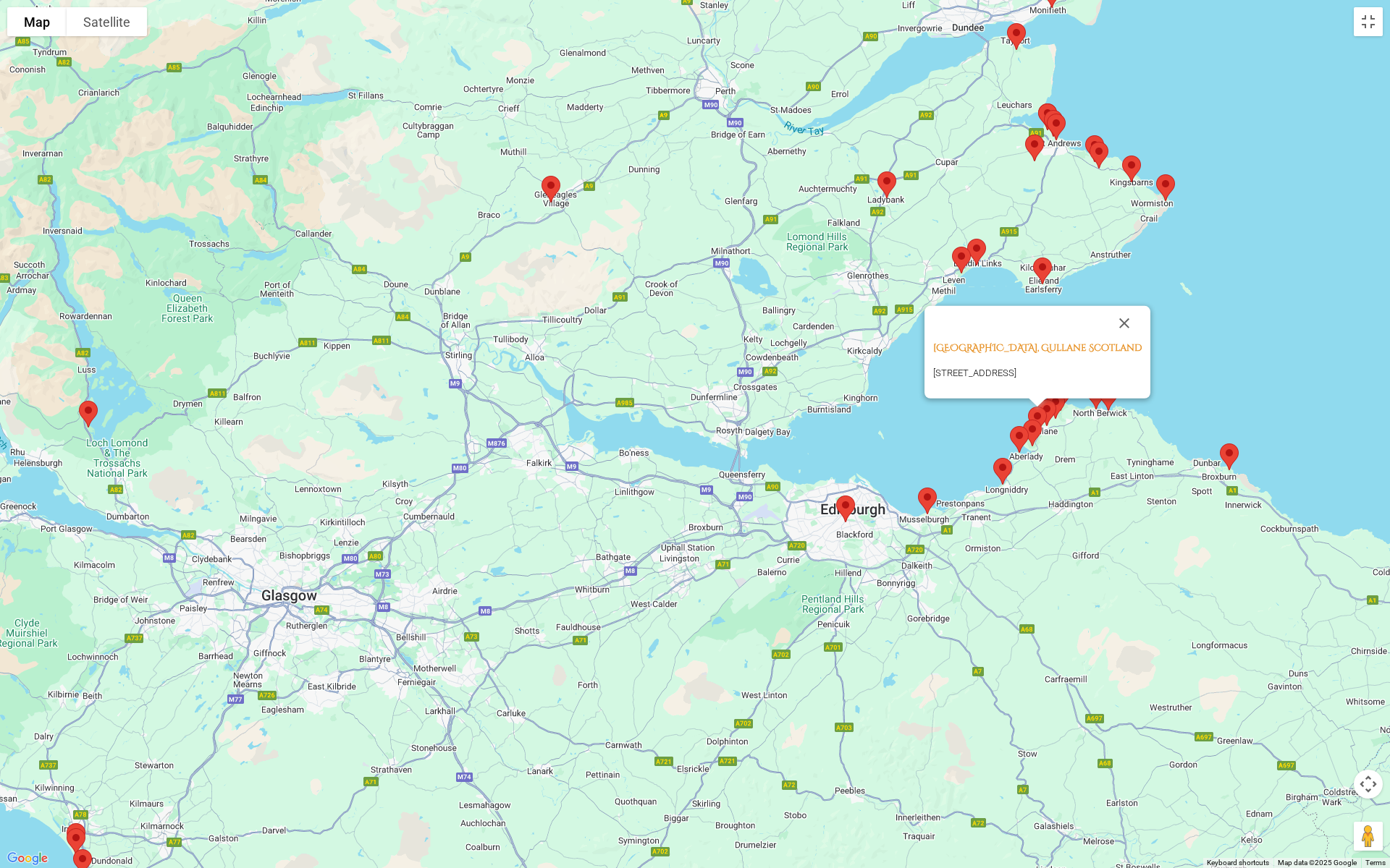
click at [929, 495] on img at bounding box center [927, 500] width 31 height 38
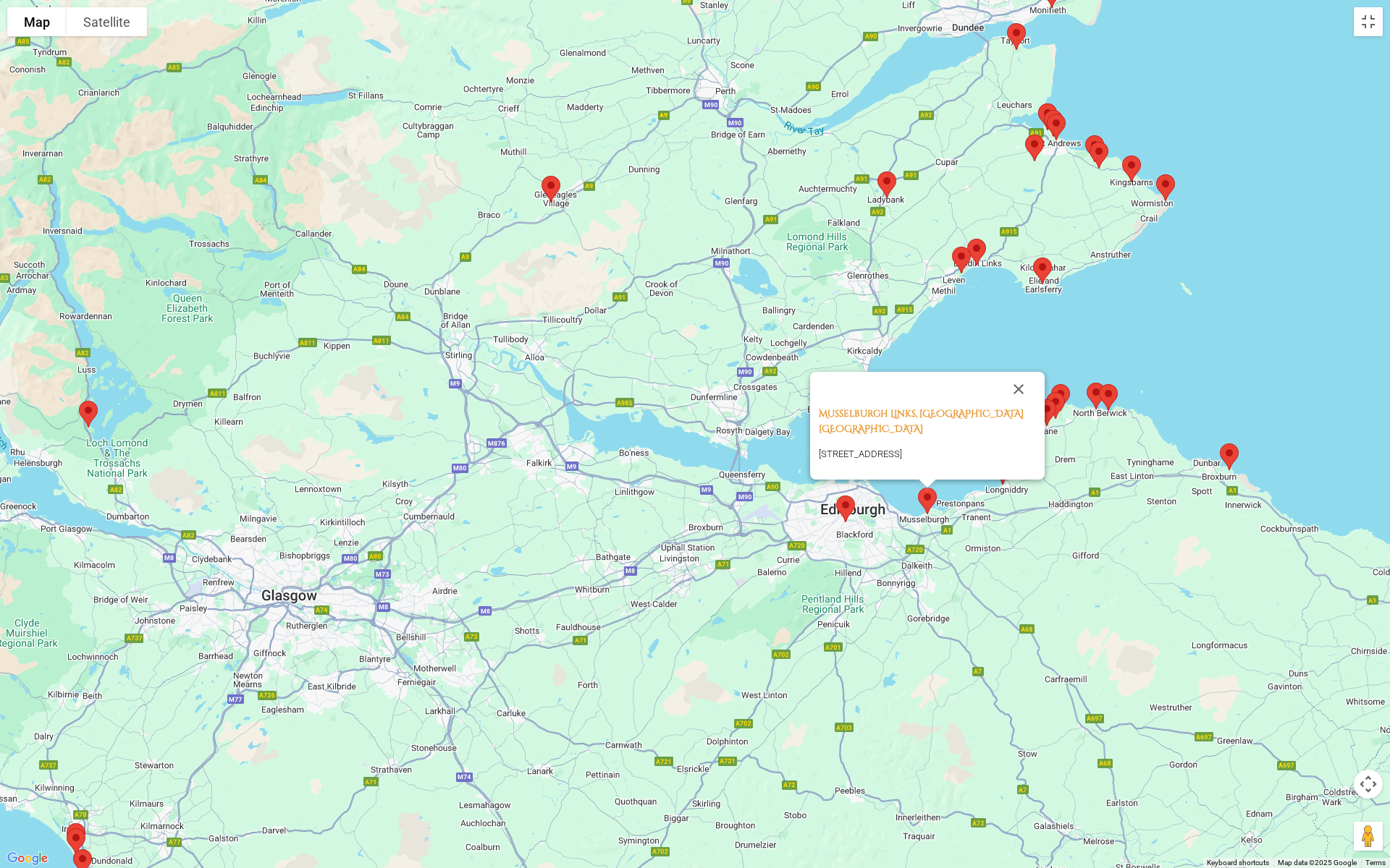
click at [1096, 144] on img at bounding box center [1099, 155] width 31 height 38
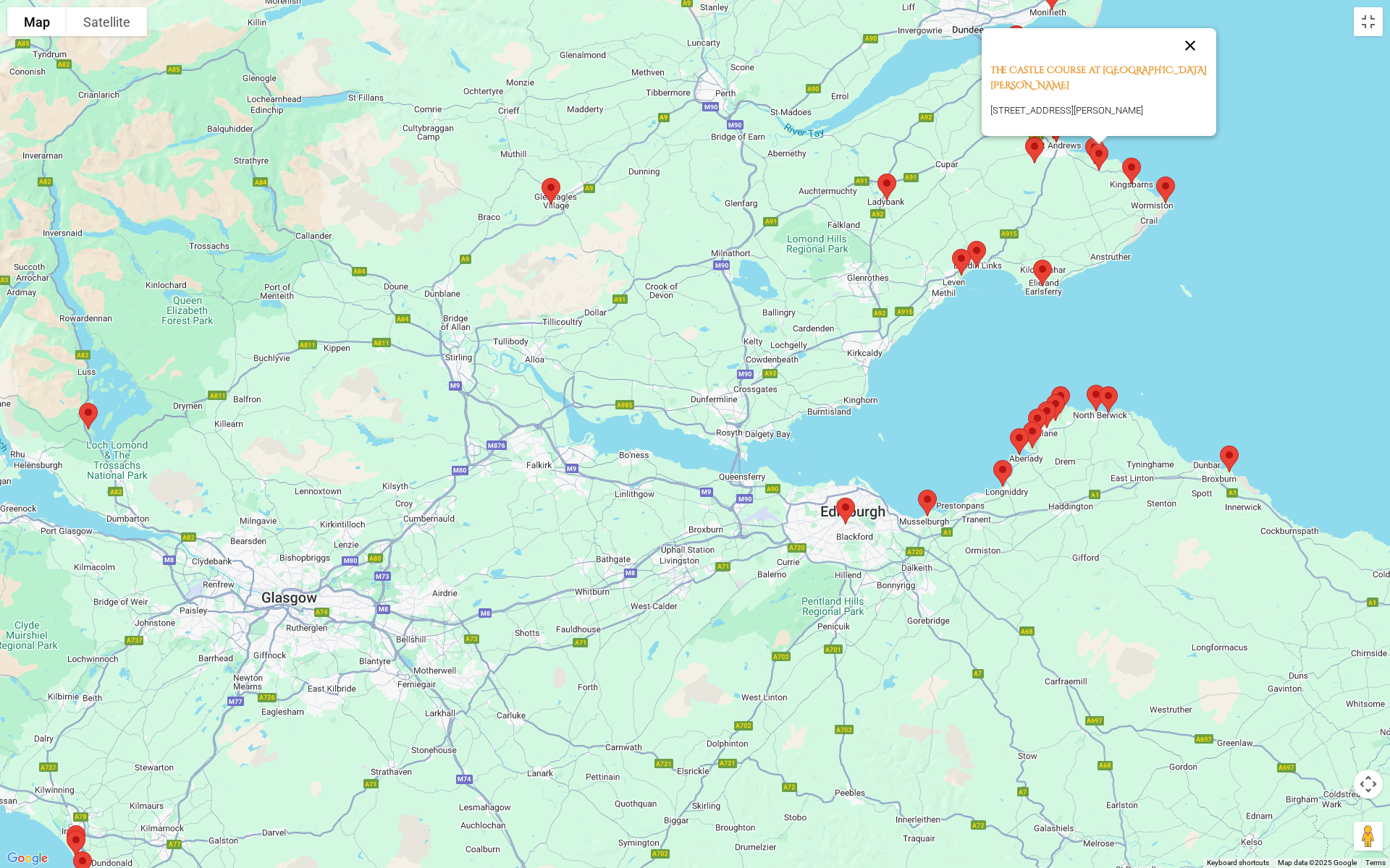
click at [1180, 61] on button "Close" at bounding box center [1190, 46] width 34 height 34
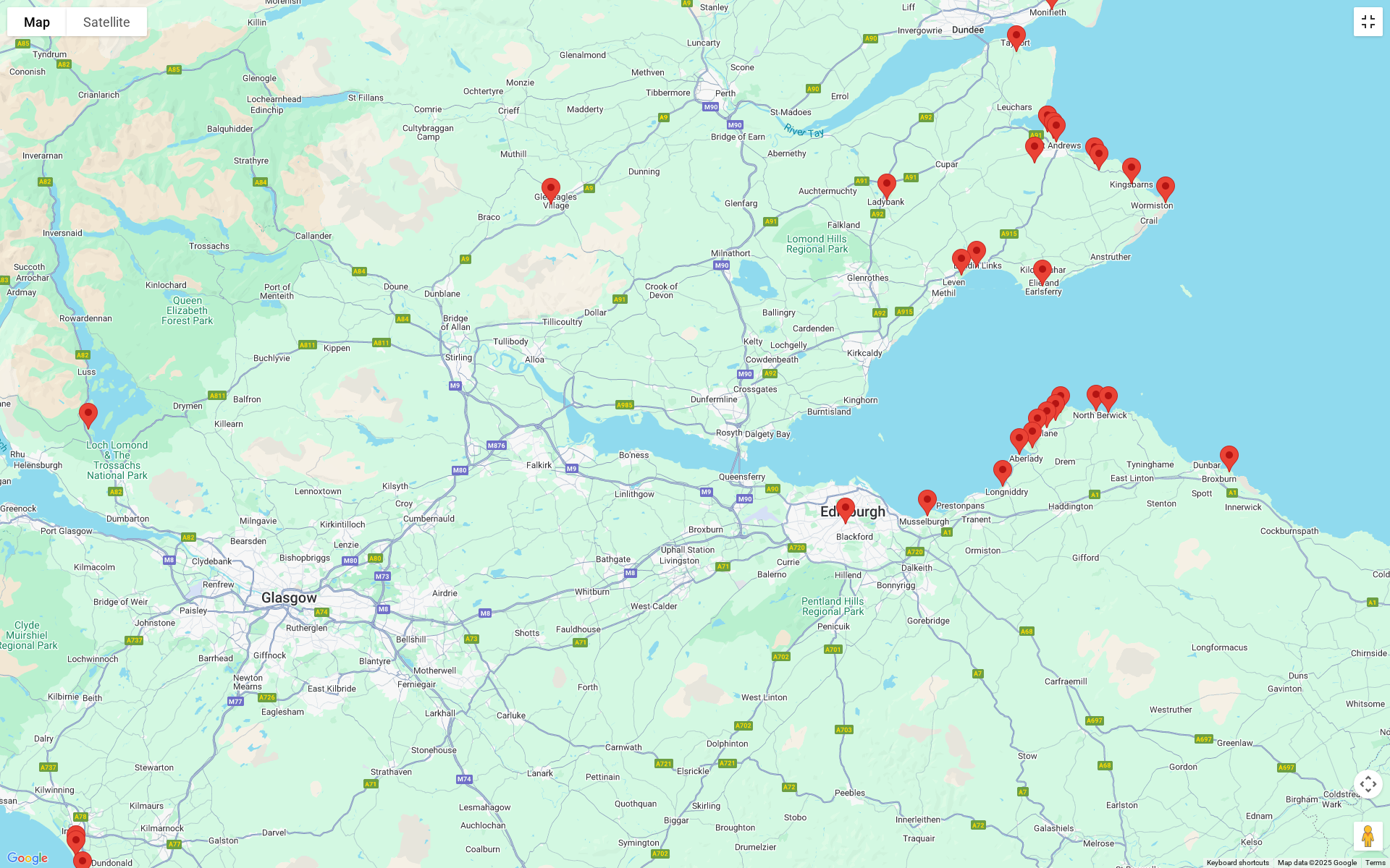
click at [1190, 22] on button "Toggle fullscreen view" at bounding box center [1368, 22] width 29 height 29
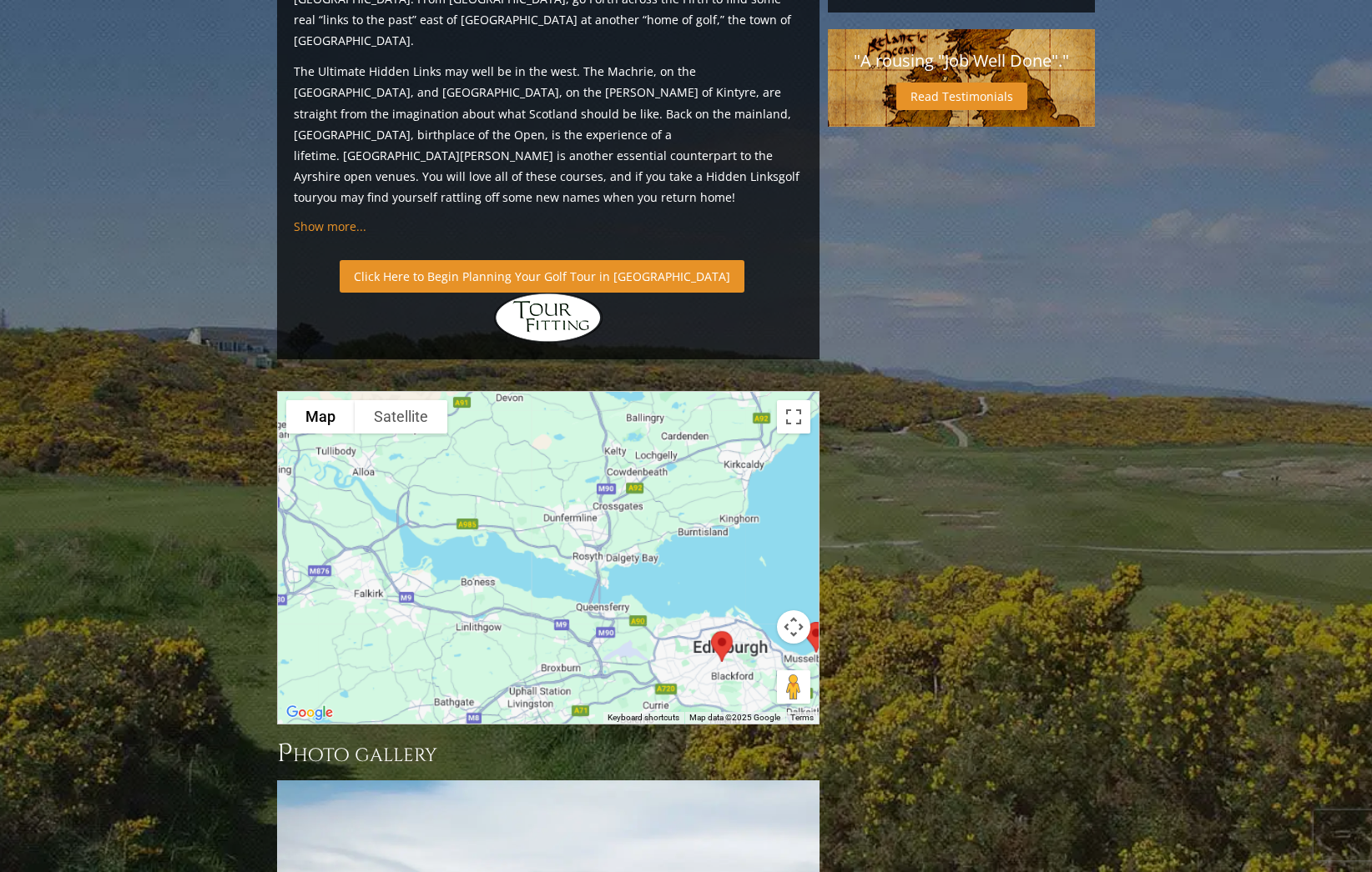
click at [523, 260] on link "Click Here to Begin Planning Your Golf Tour in [GEOGRAPHIC_DATA]" at bounding box center [542, 276] width 405 height 33
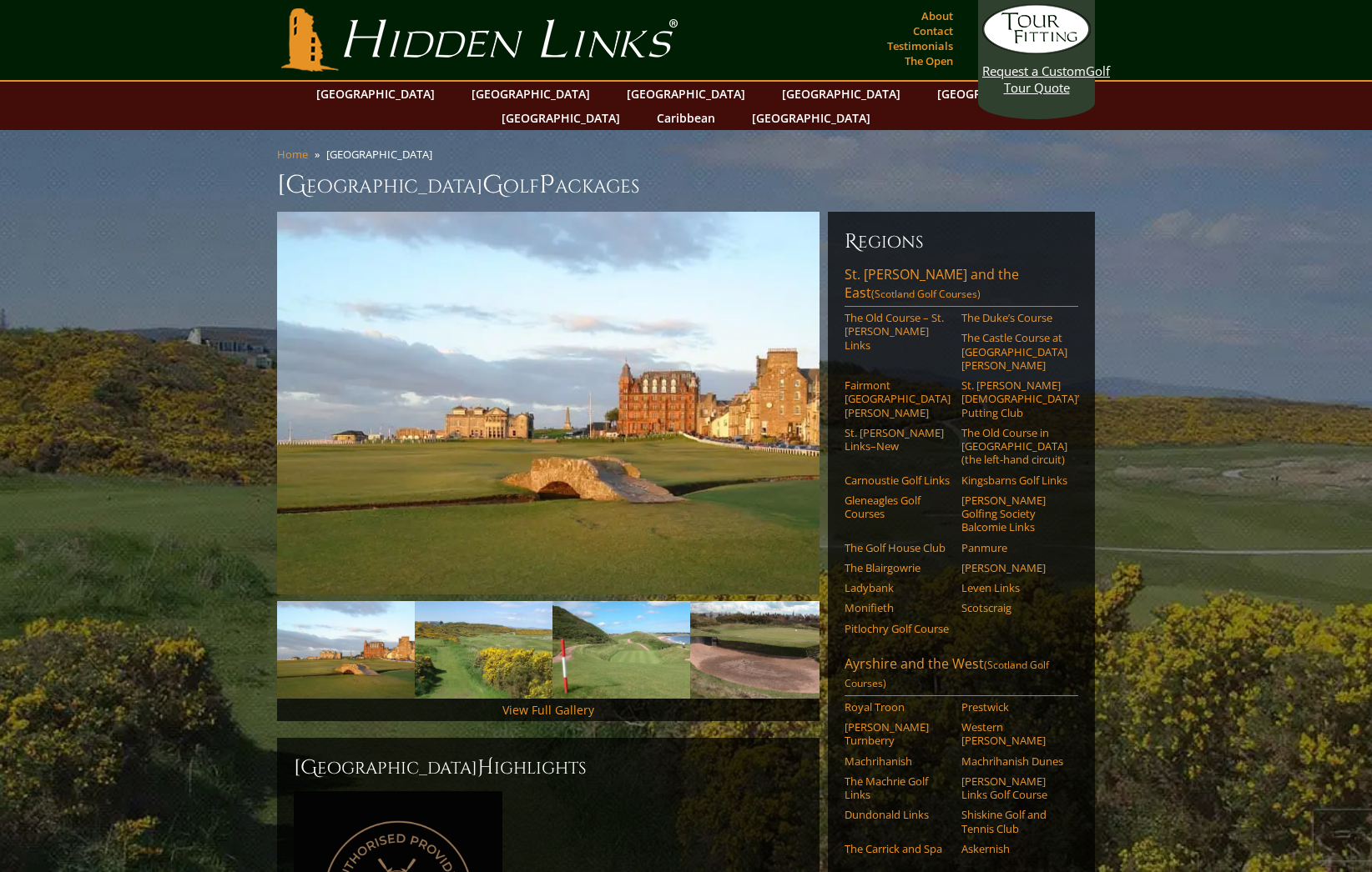
scroll to position [1877, 0]
